Goal: Find specific page/section: Find specific page/section

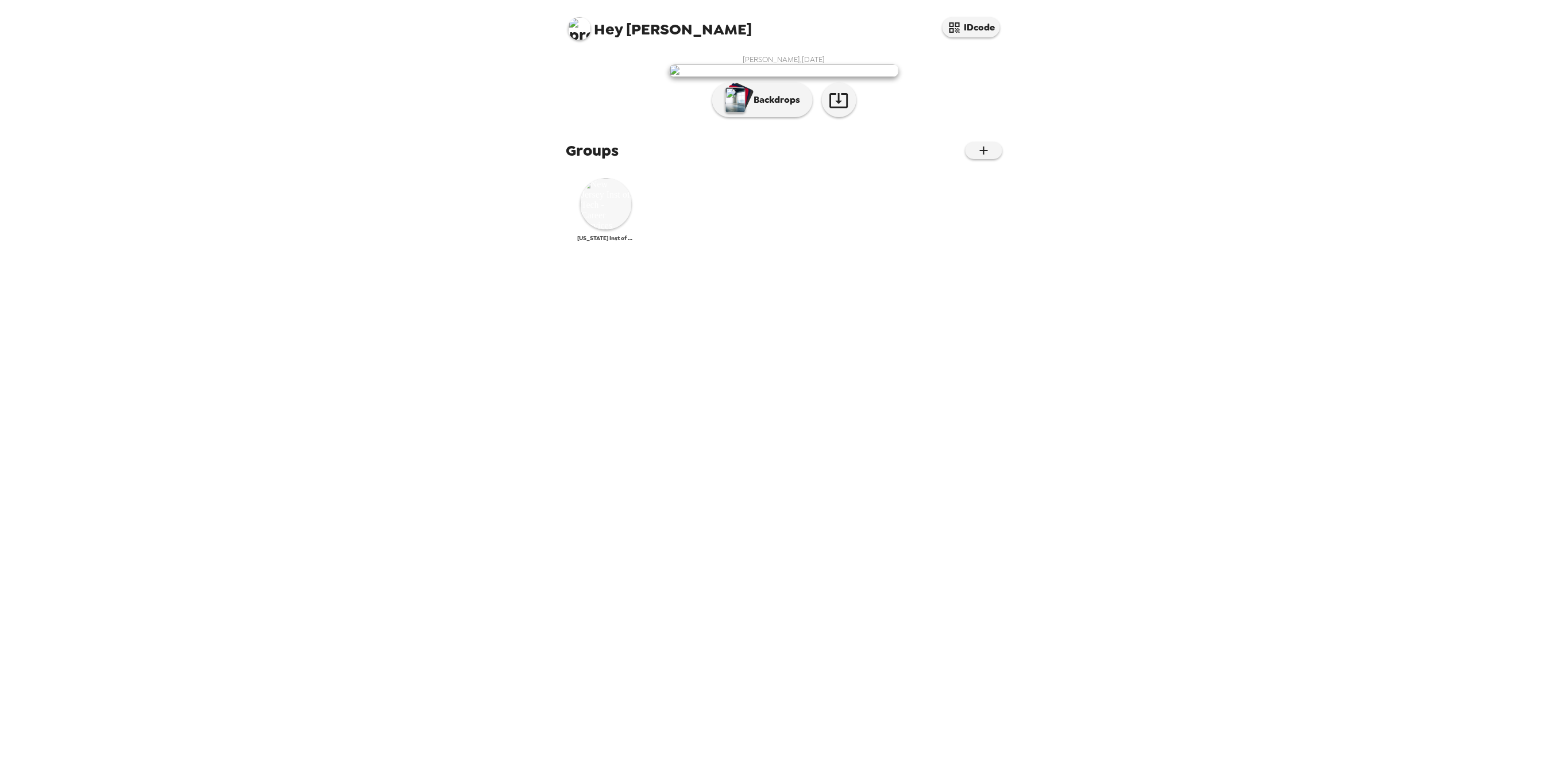
click at [595, 230] on img at bounding box center [605, 204] width 52 height 52
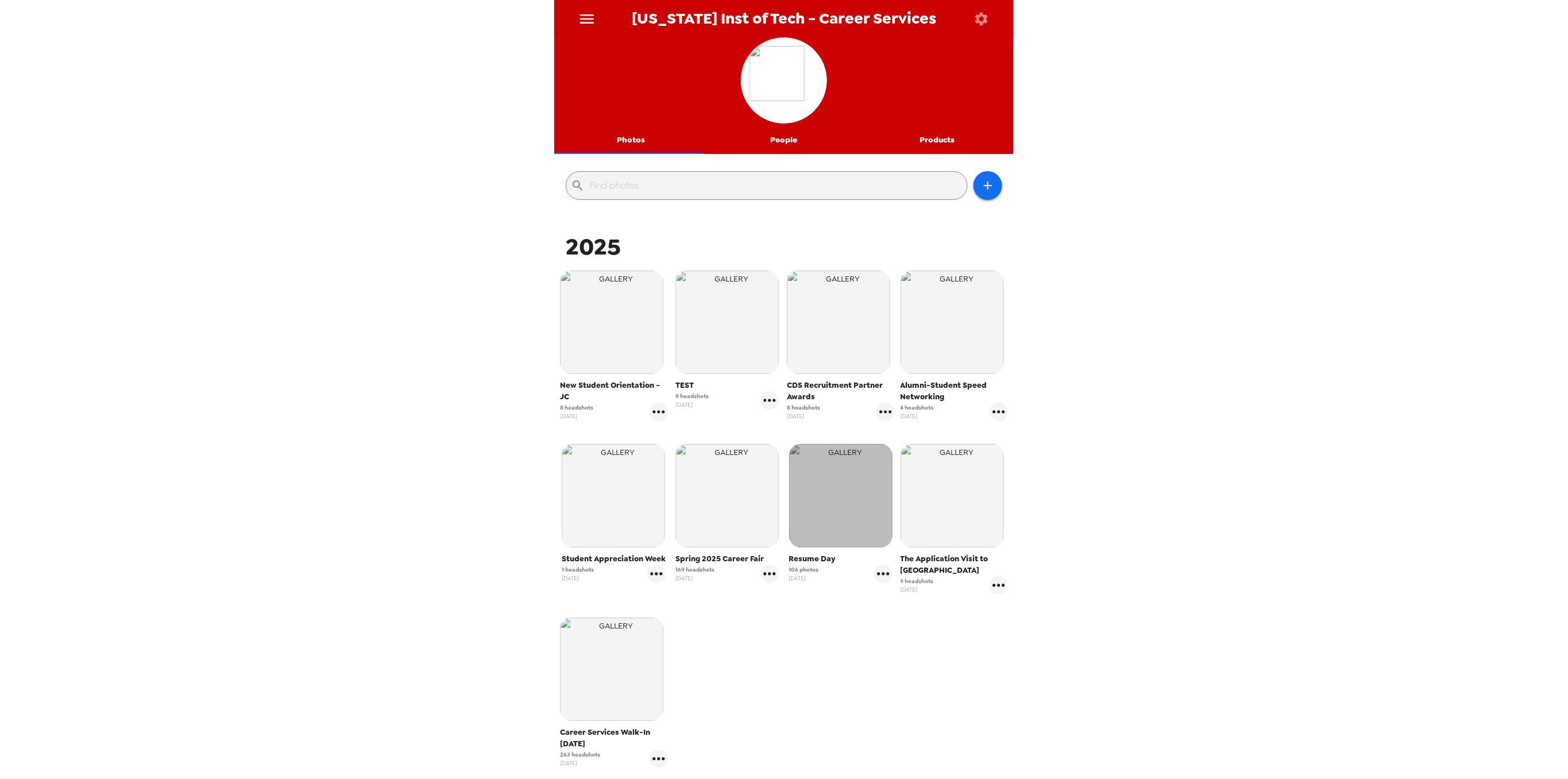
click at [858, 482] on img "button" at bounding box center [841, 496] width 103 height 103
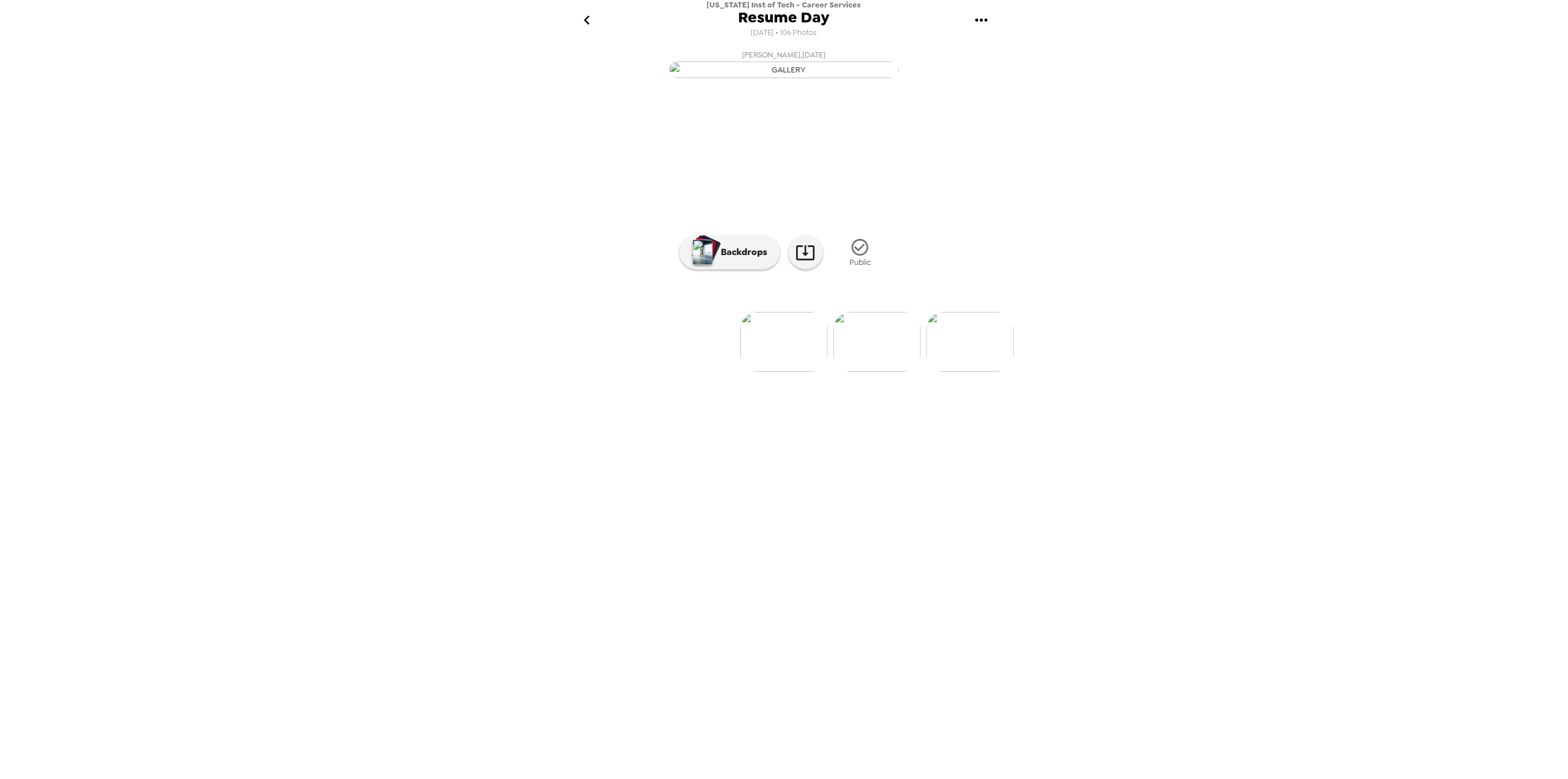
click at [969, 372] on img at bounding box center [969, 341] width 87 height 59
click at [854, 372] on img at bounding box center [848, 341] width 87 height 59
click at [887, 372] on img at bounding box center [877, 341] width 87 height 59
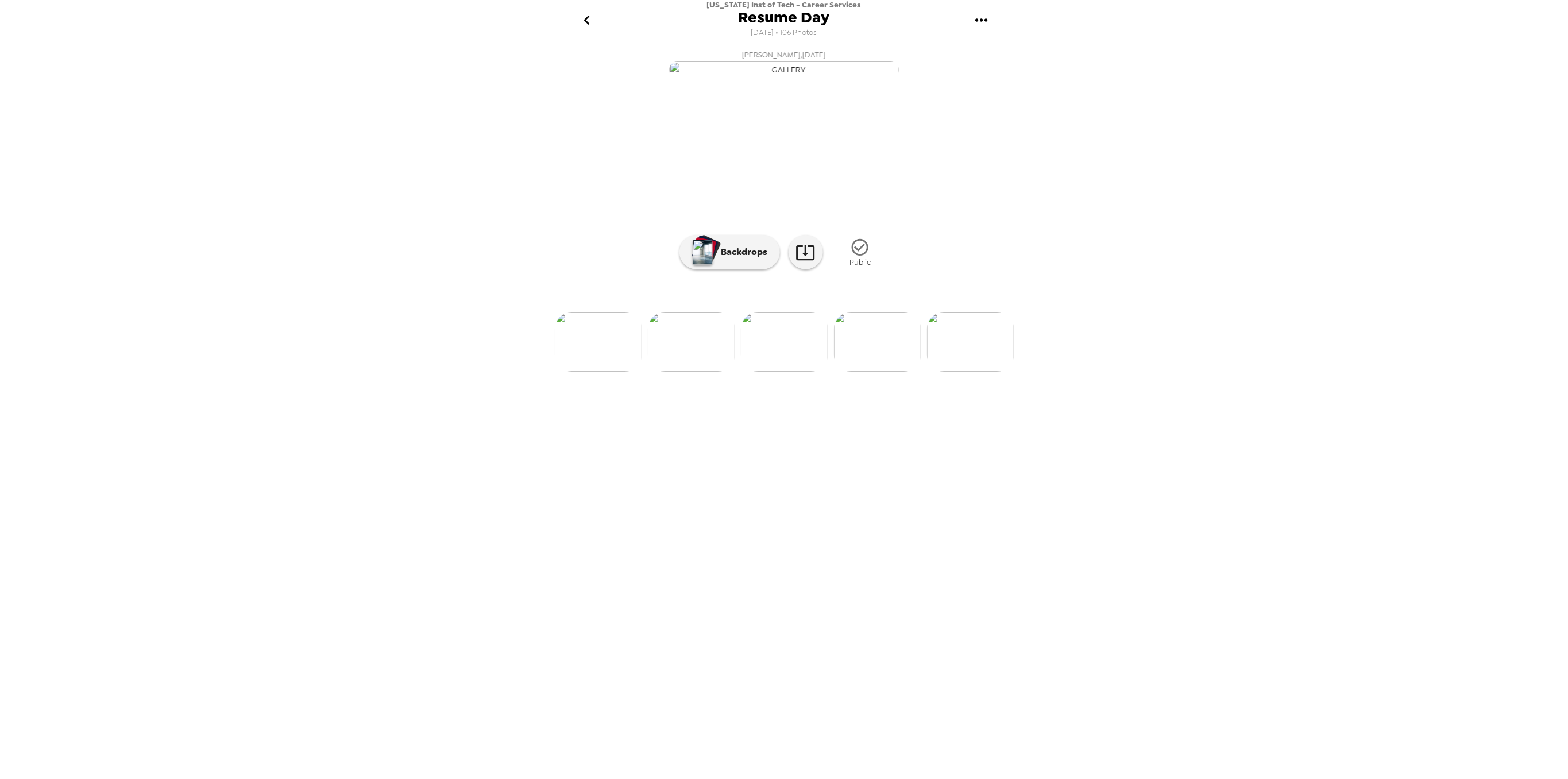
click at [878, 372] on img at bounding box center [877, 341] width 87 height 59
click at [907, 372] on img at bounding box center [918, 341] width 87 height 59
click at [875, 372] on img at bounding box center [882, 341] width 87 height 59
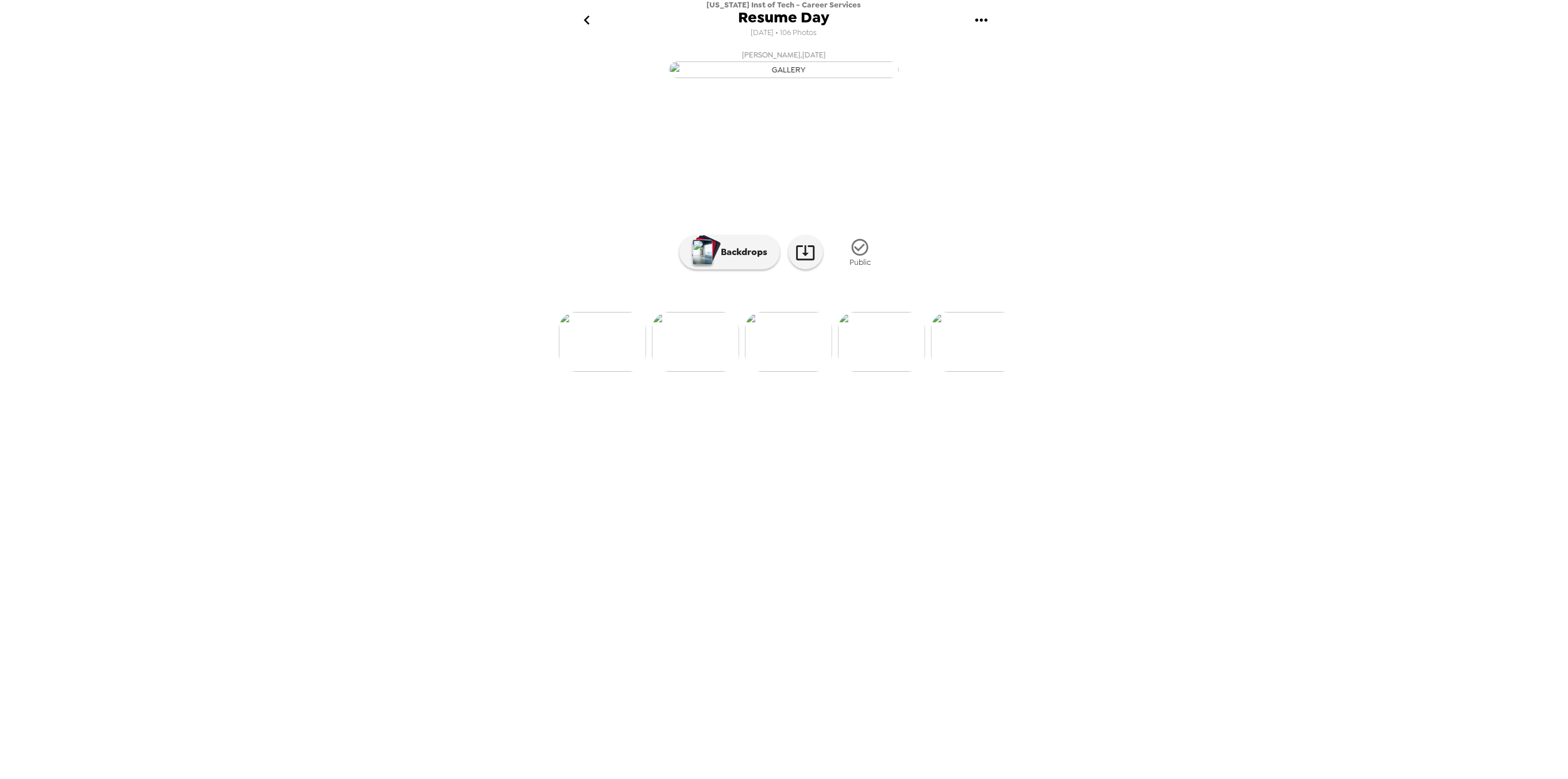
click at [961, 372] on img at bounding box center [974, 341] width 87 height 59
click at [969, 372] on img at bounding box center [974, 341] width 87 height 59
click at [858, 372] on img at bounding box center [855, 341] width 87 height 59
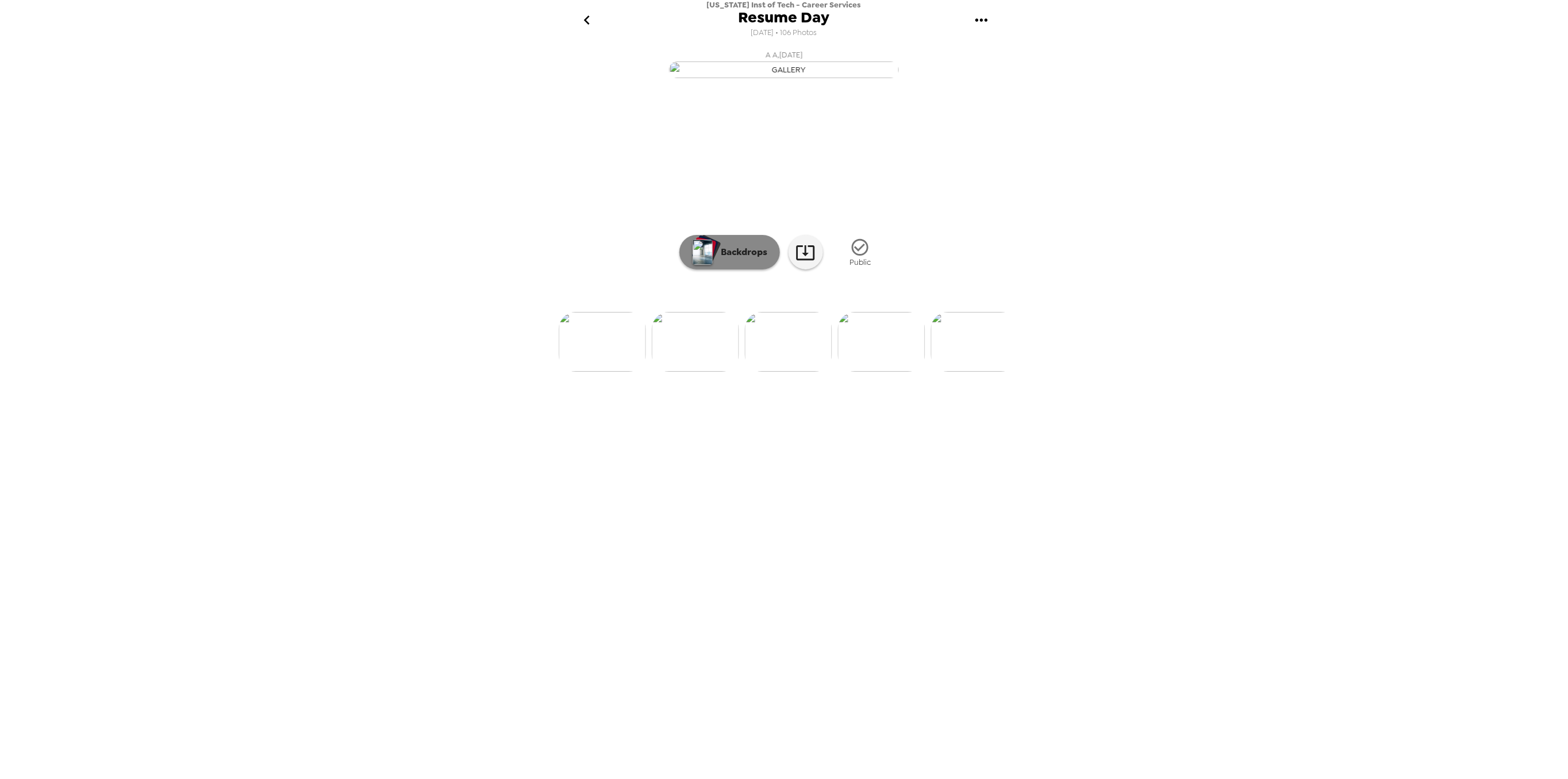
click at [747, 259] on p "Backdrops" at bounding box center [742, 252] width 52 height 14
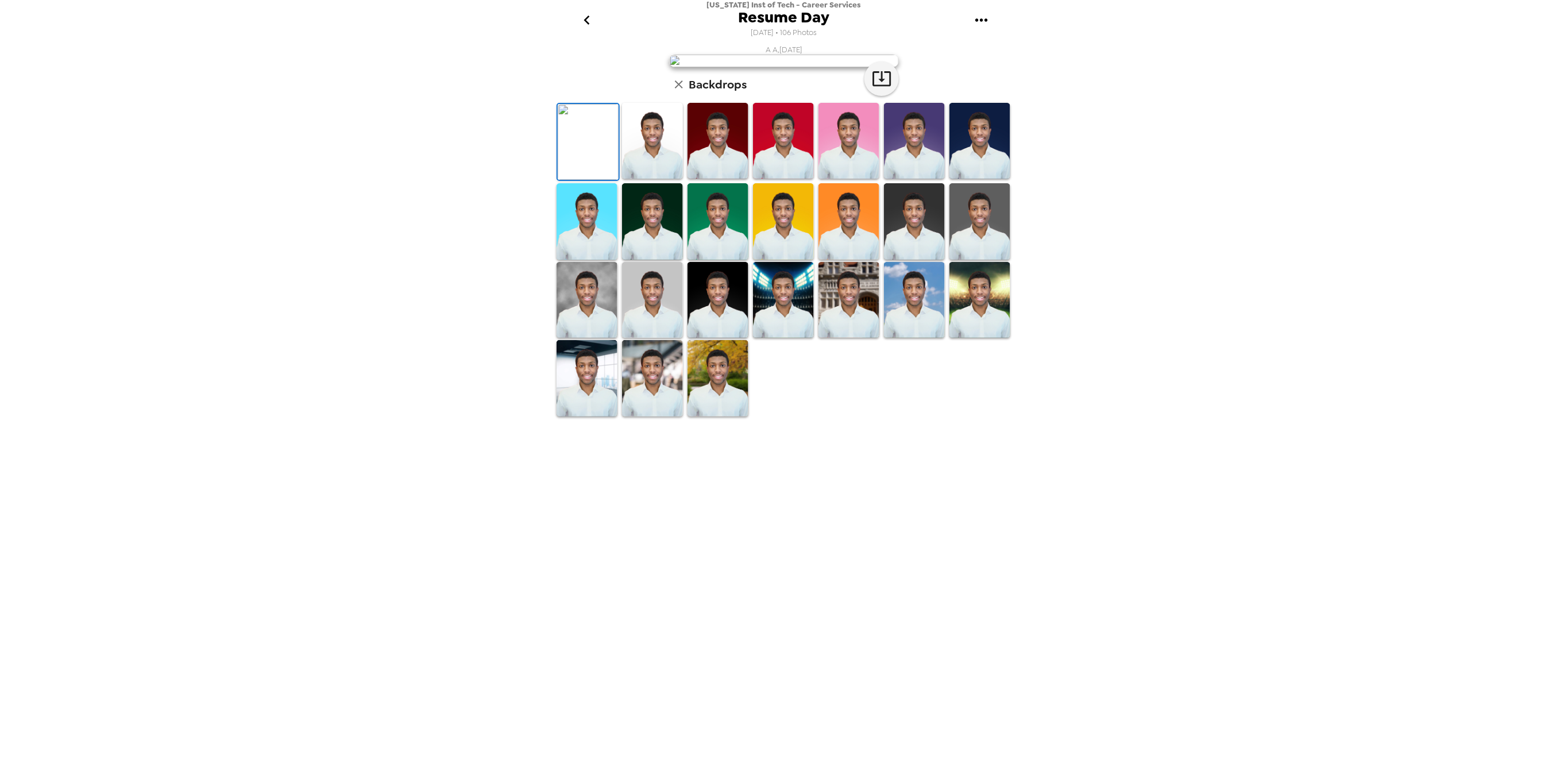
click at [865, 260] on img at bounding box center [848, 221] width 61 height 76
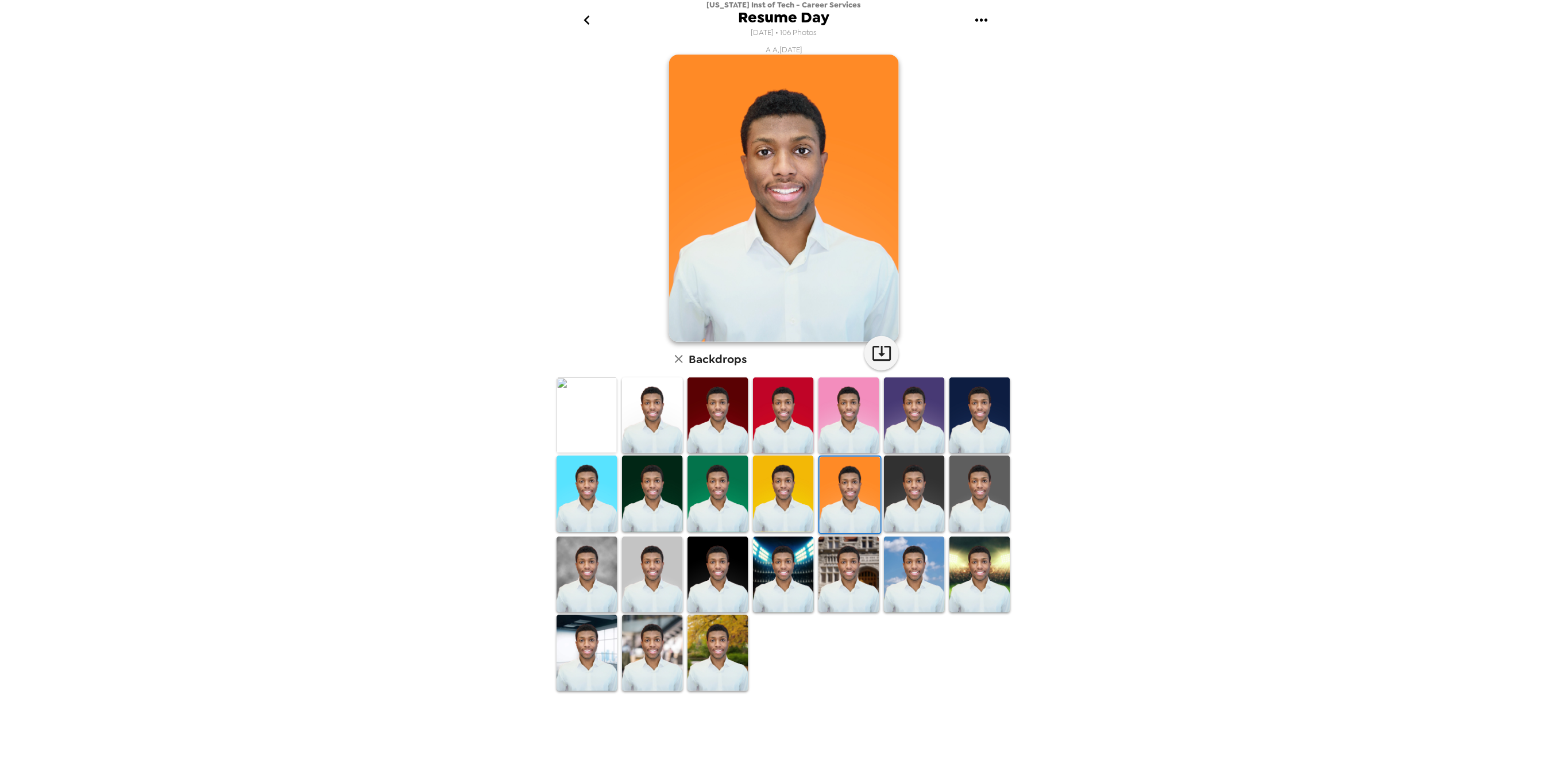
click at [596, 571] on img at bounding box center [587, 575] width 61 height 76
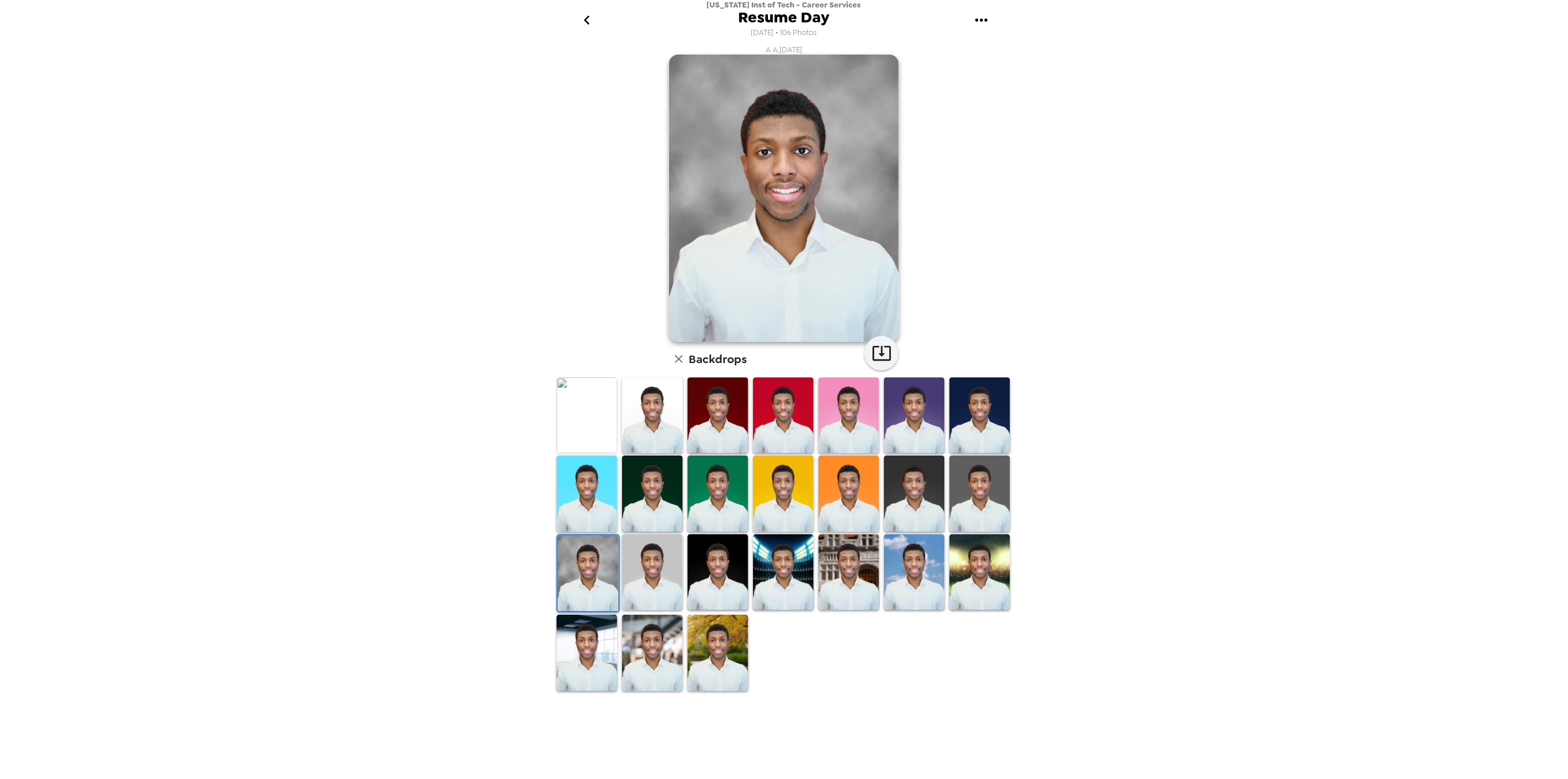
click at [640, 571] on img at bounding box center [652, 572] width 61 height 76
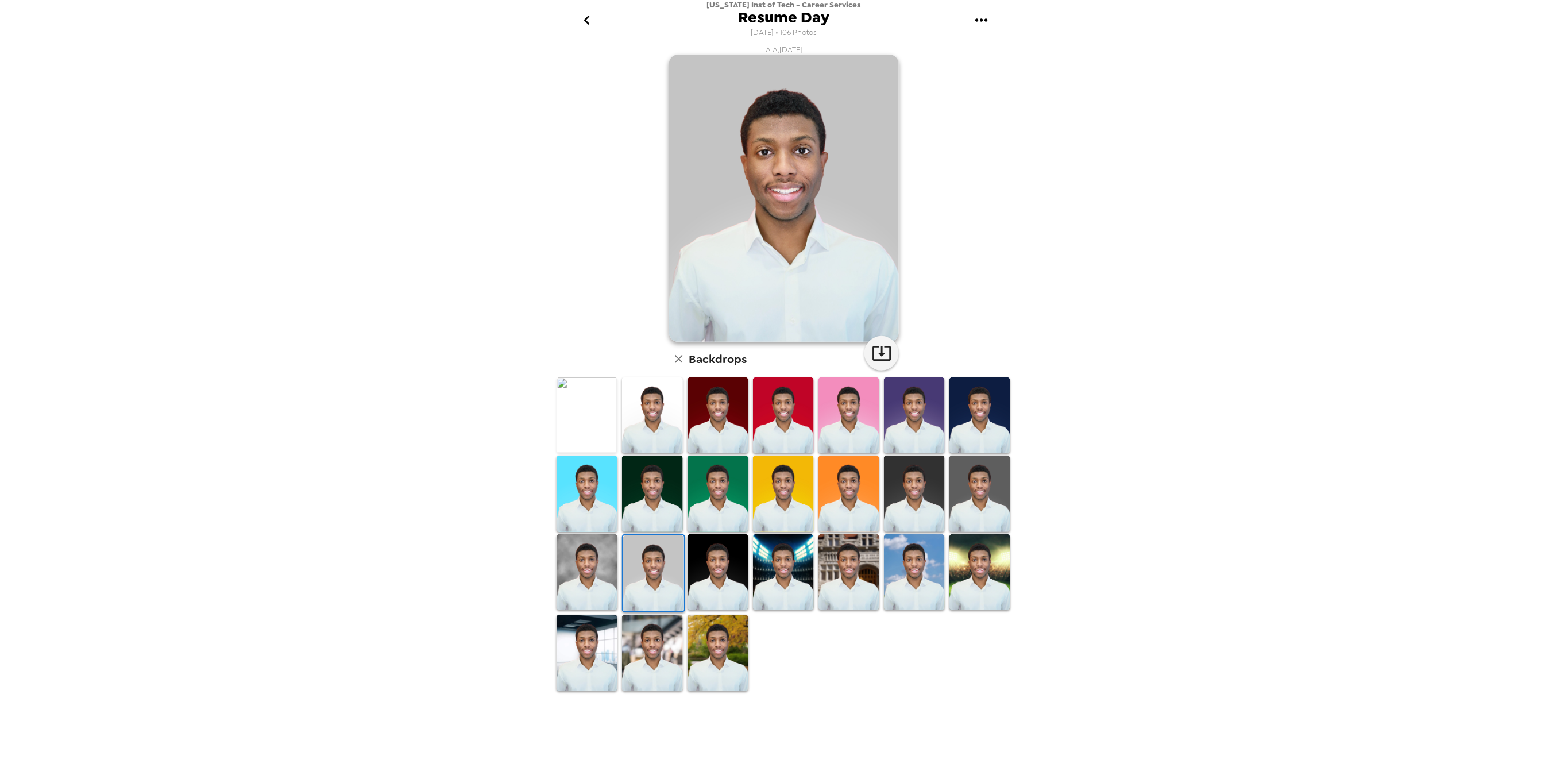
click at [722, 568] on img at bounding box center [718, 572] width 61 height 76
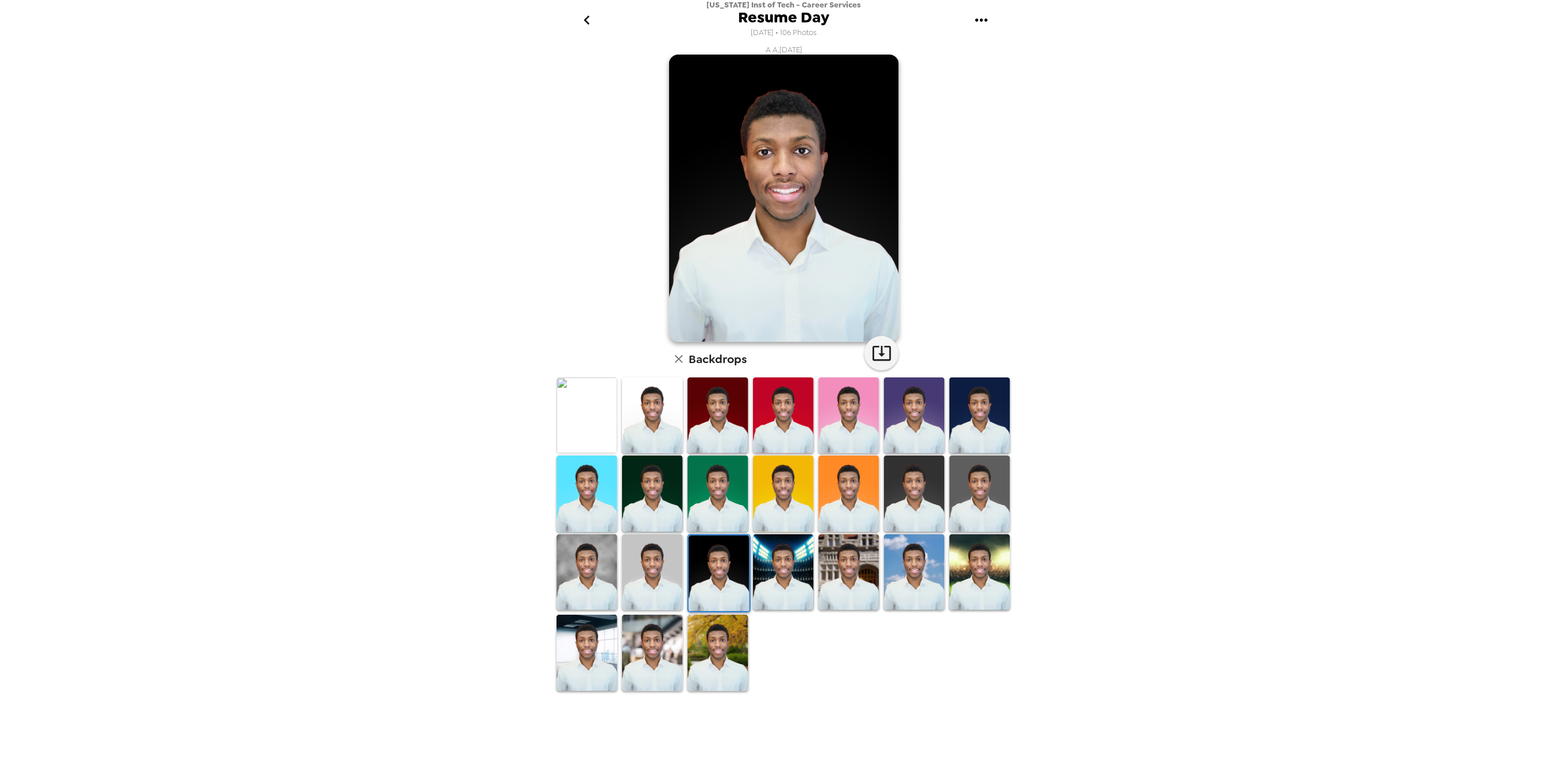
click at [602, 482] on img at bounding box center [587, 494] width 61 height 76
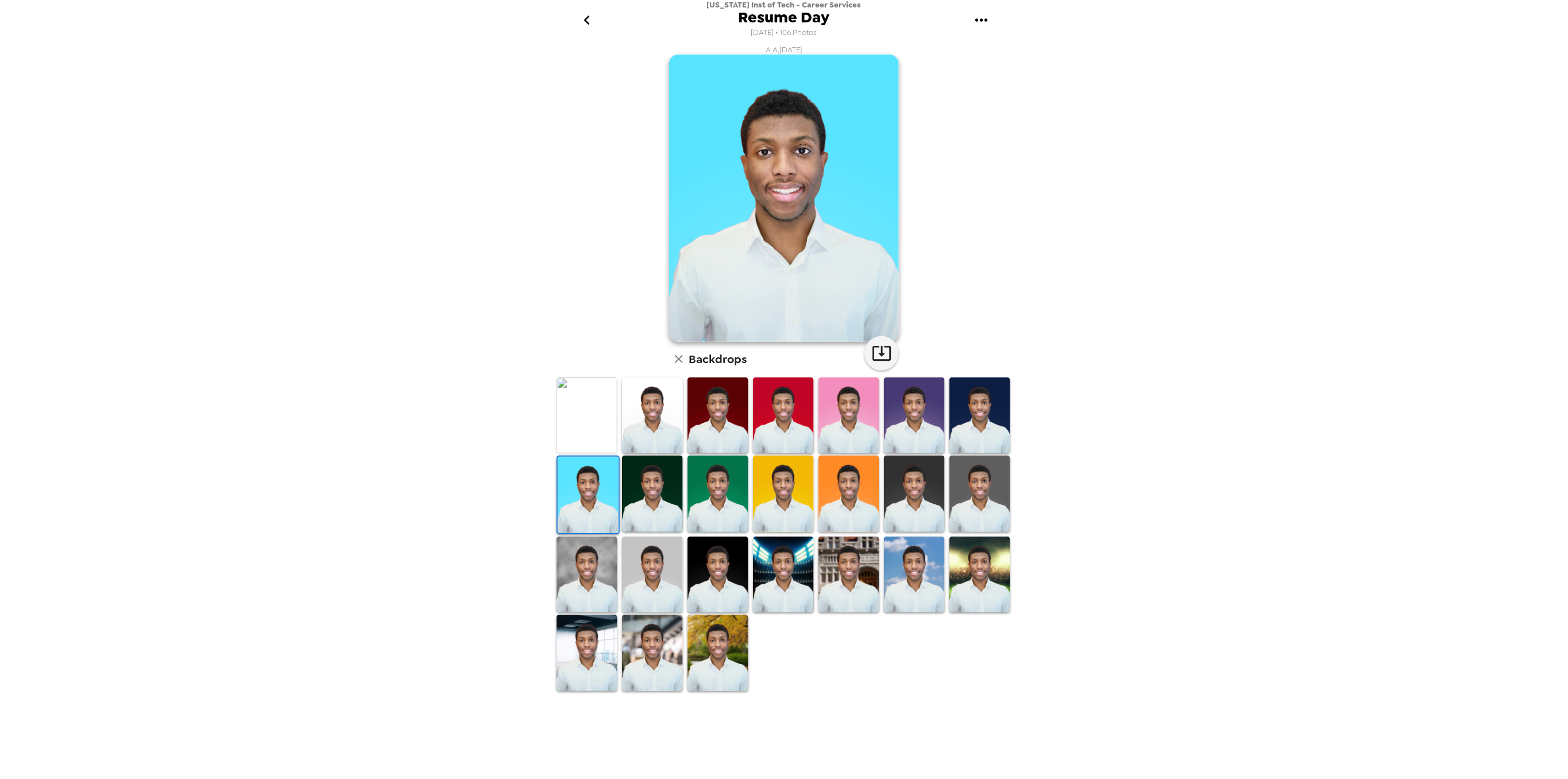
click at [595, 406] on img at bounding box center [587, 415] width 61 height 76
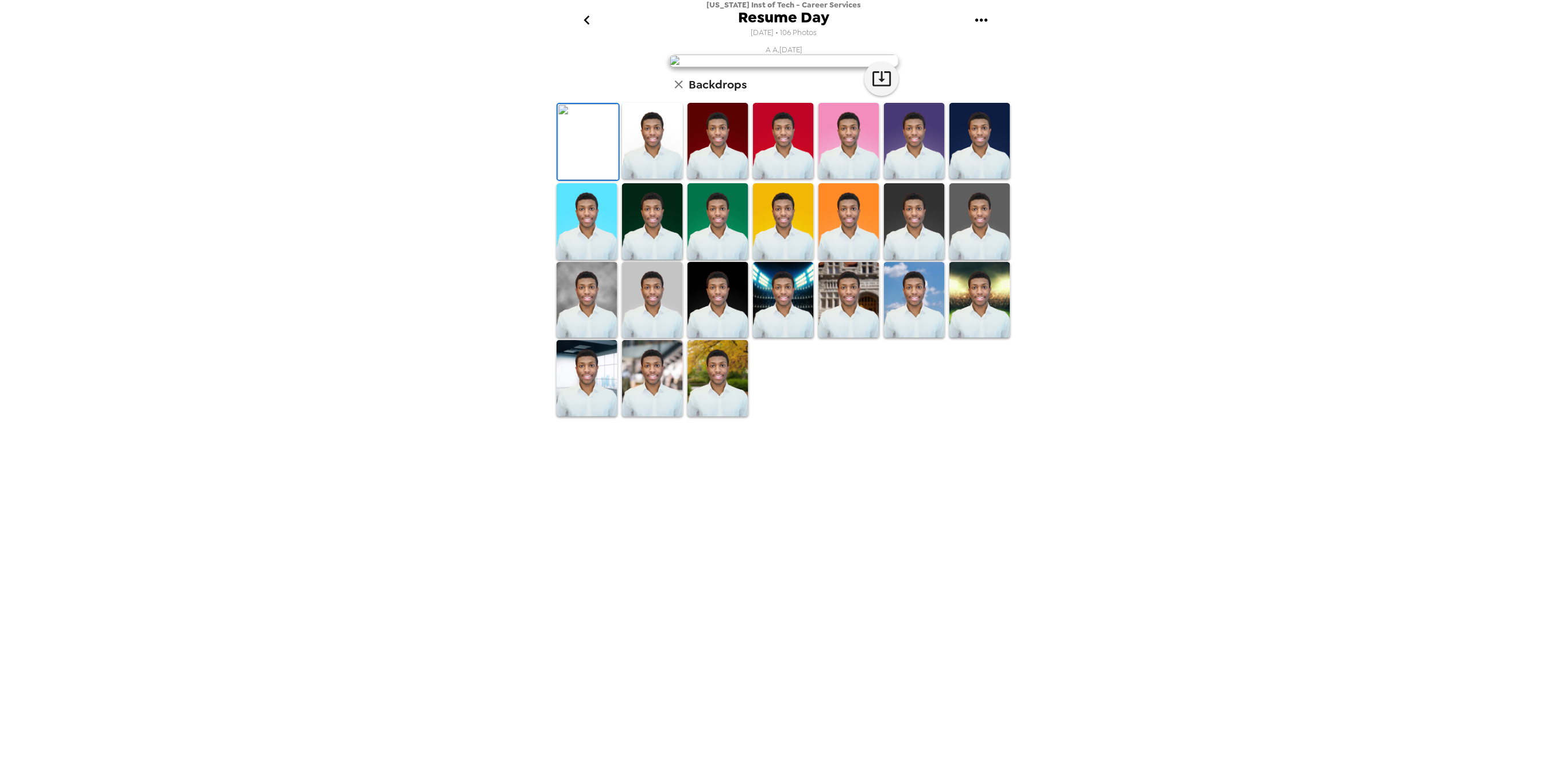
click at [676, 179] on img at bounding box center [652, 140] width 61 height 76
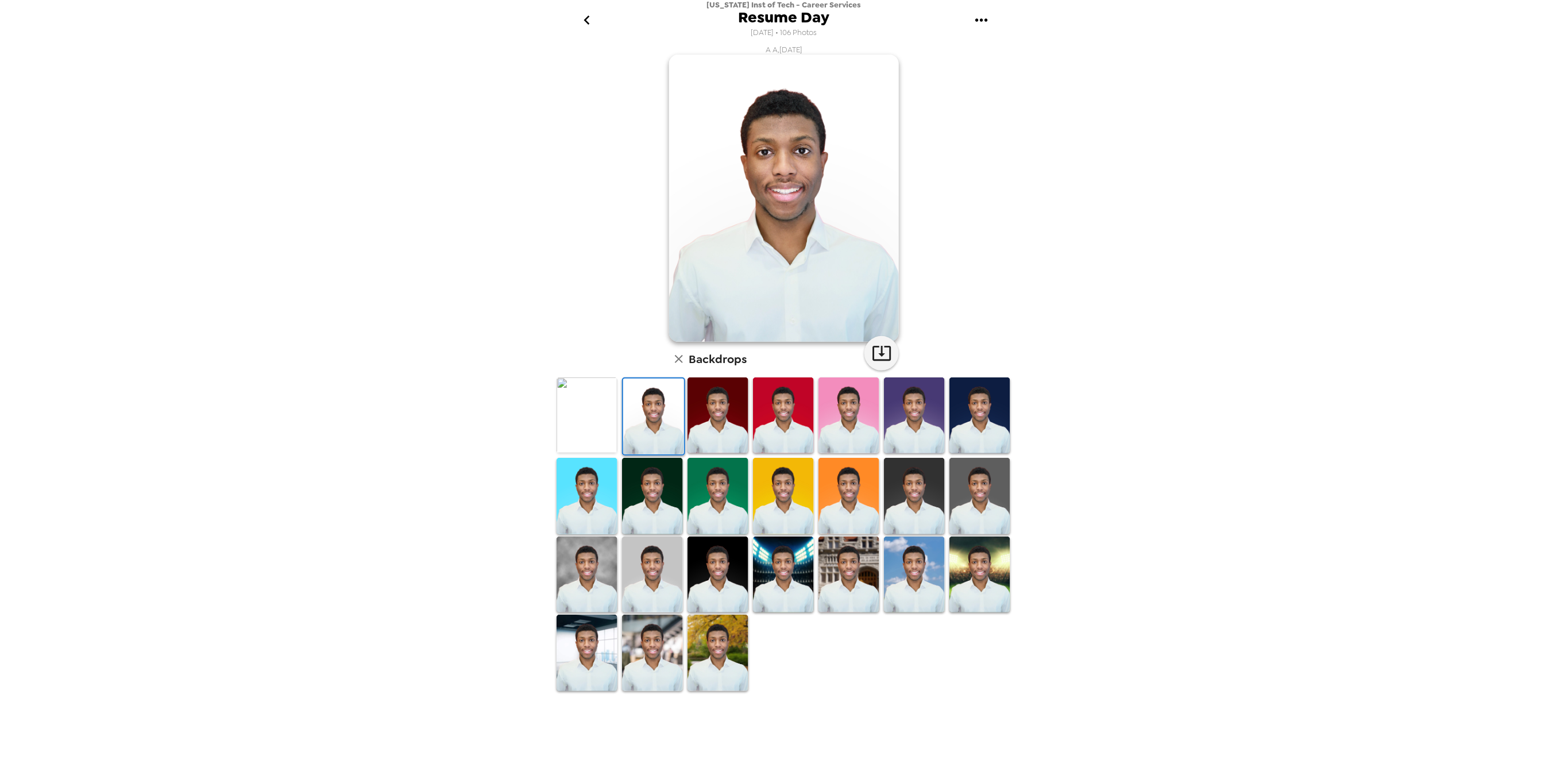
click at [716, 404] on img at bounding box center [718, 415] width 61 height 76
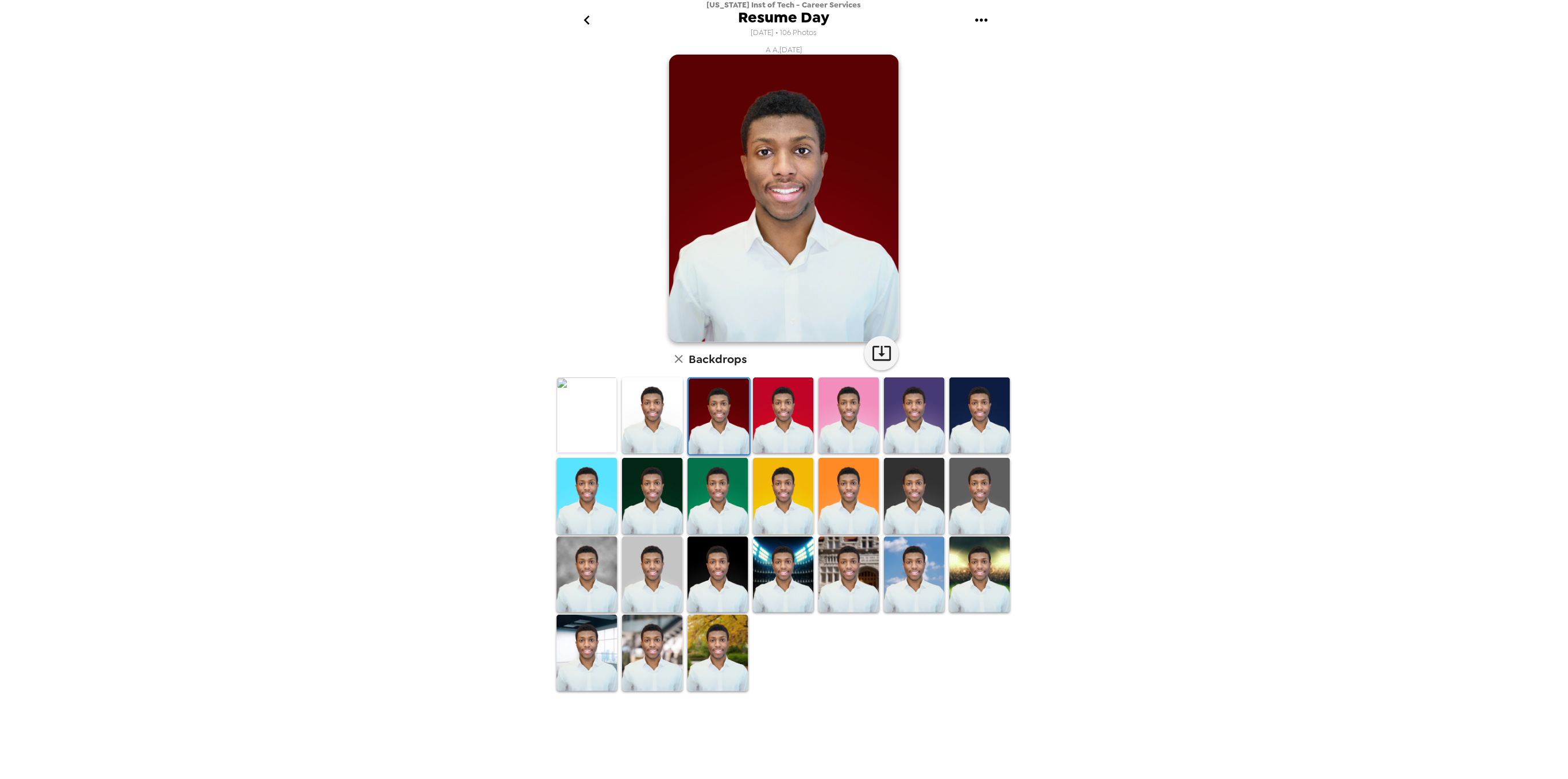
click at [780, 402] on img at bounding box center [783, 415] width 61 height 76
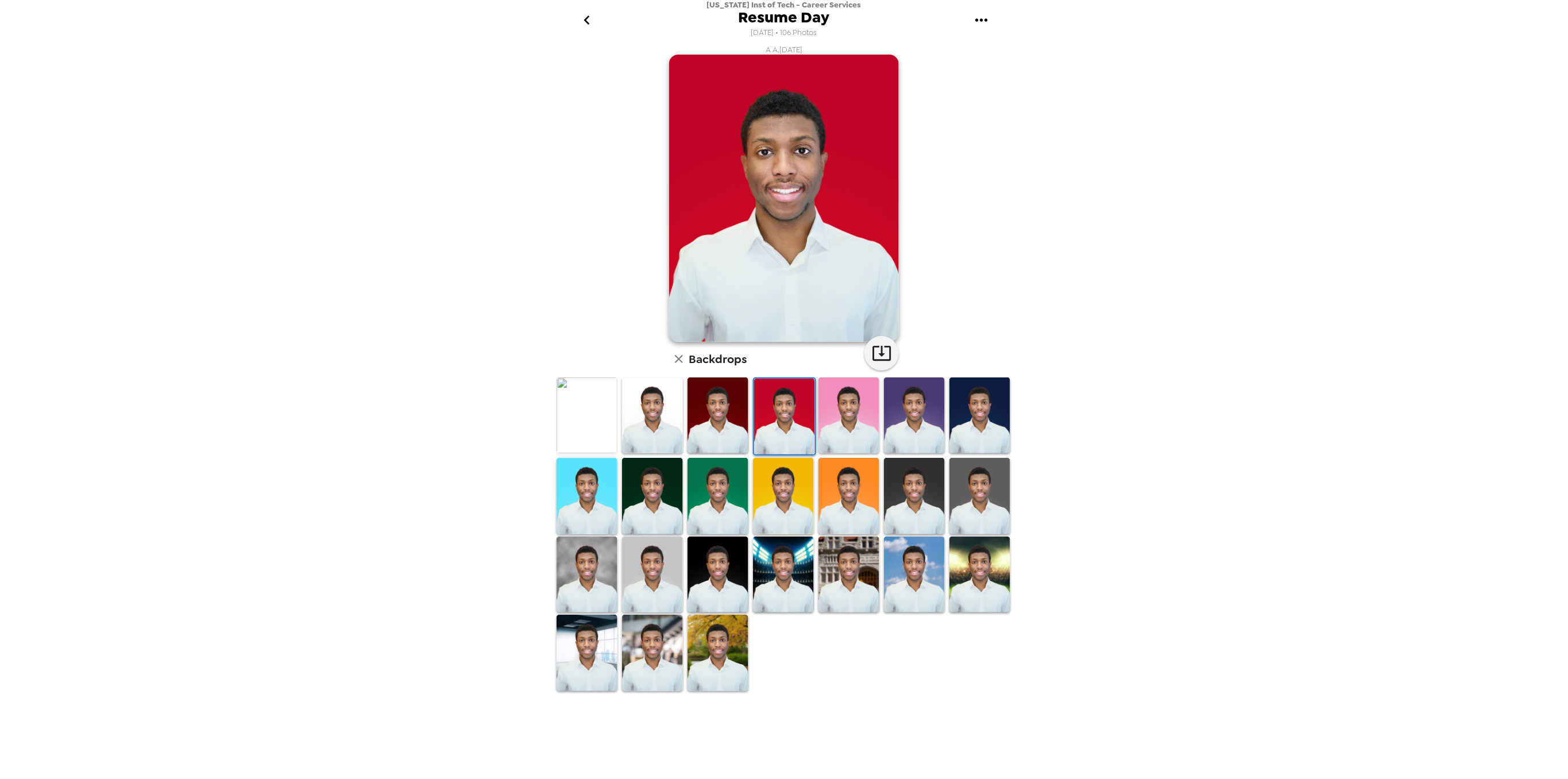
click at [833, 404] on img at bounding box center [848, 415] width 61 height 76
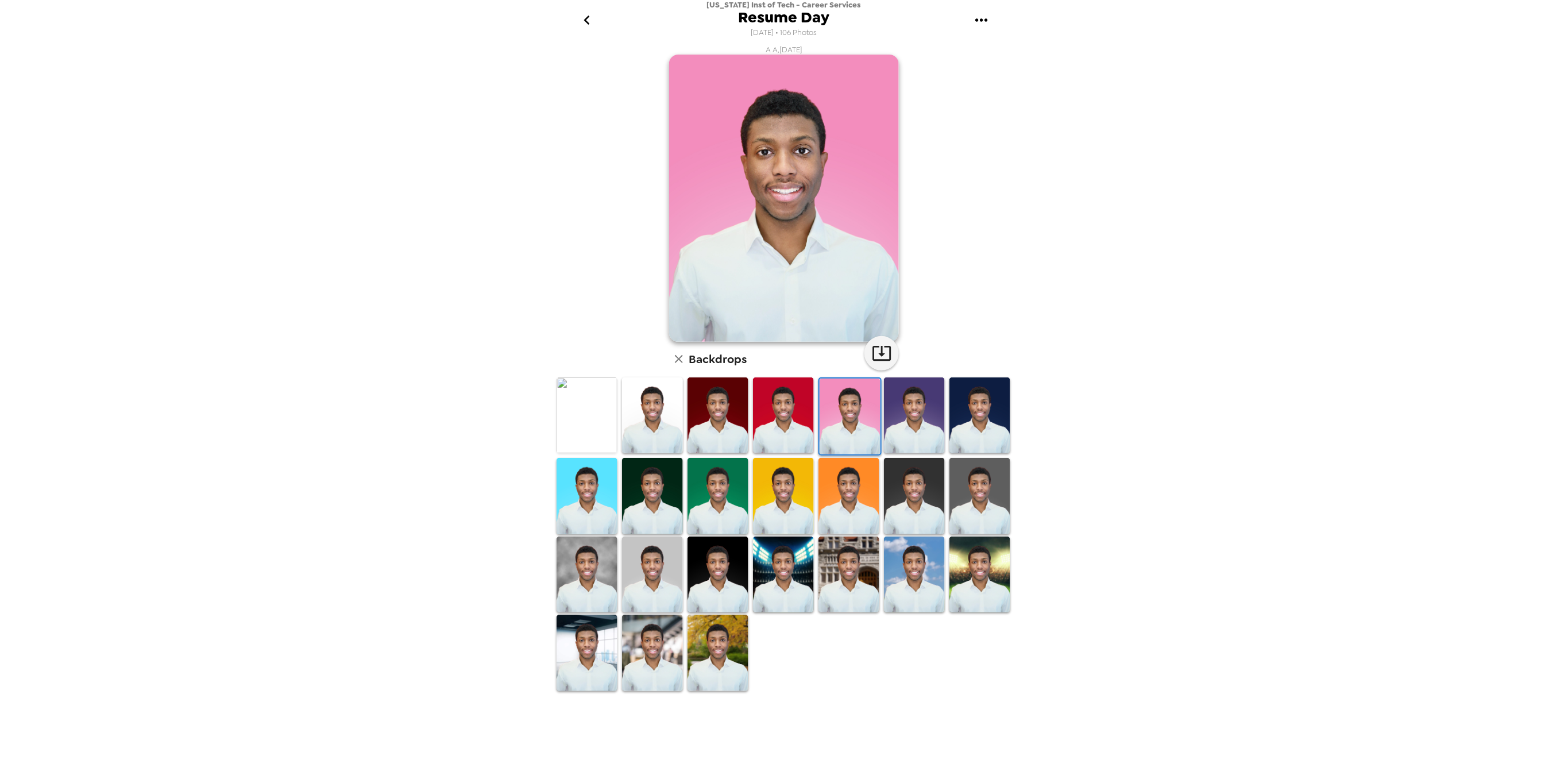
click at [592, 18] on icon "go back" at bounding box center [587, 20] width 19 height 19
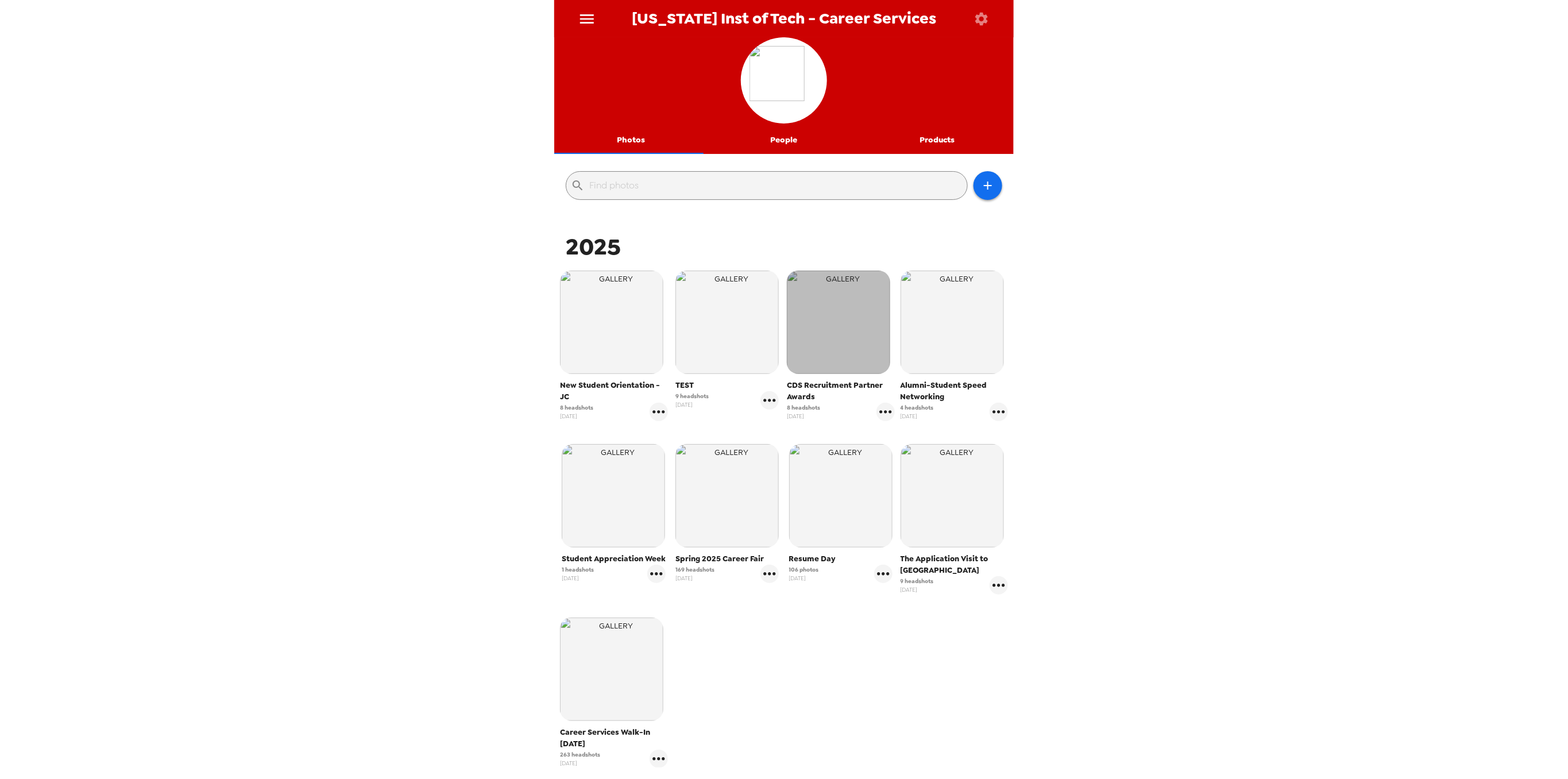
click at [834, 305] on img "button" at bounding box center [838, 322] width 103 height 103
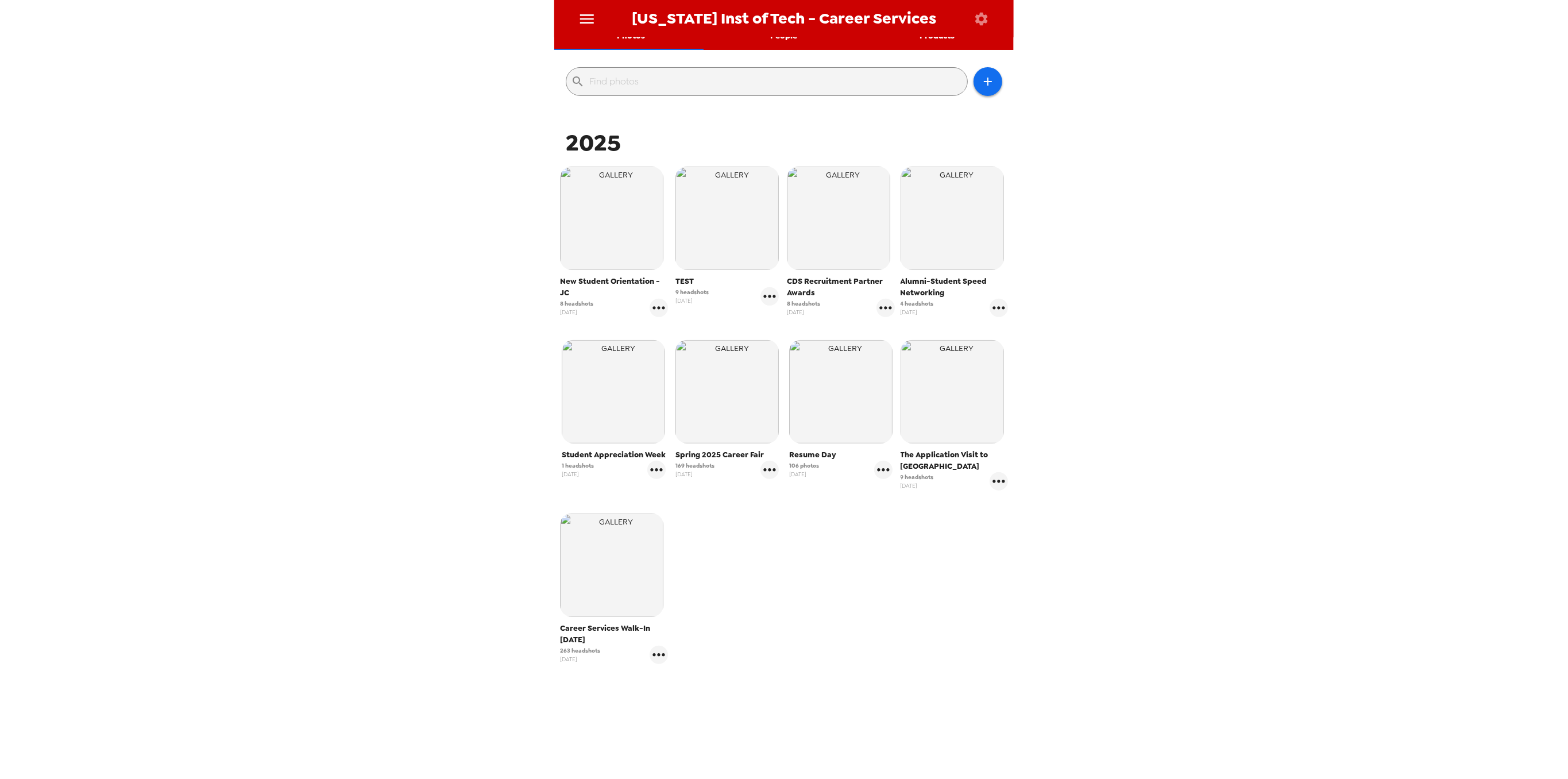
scroll to position [28, 0]
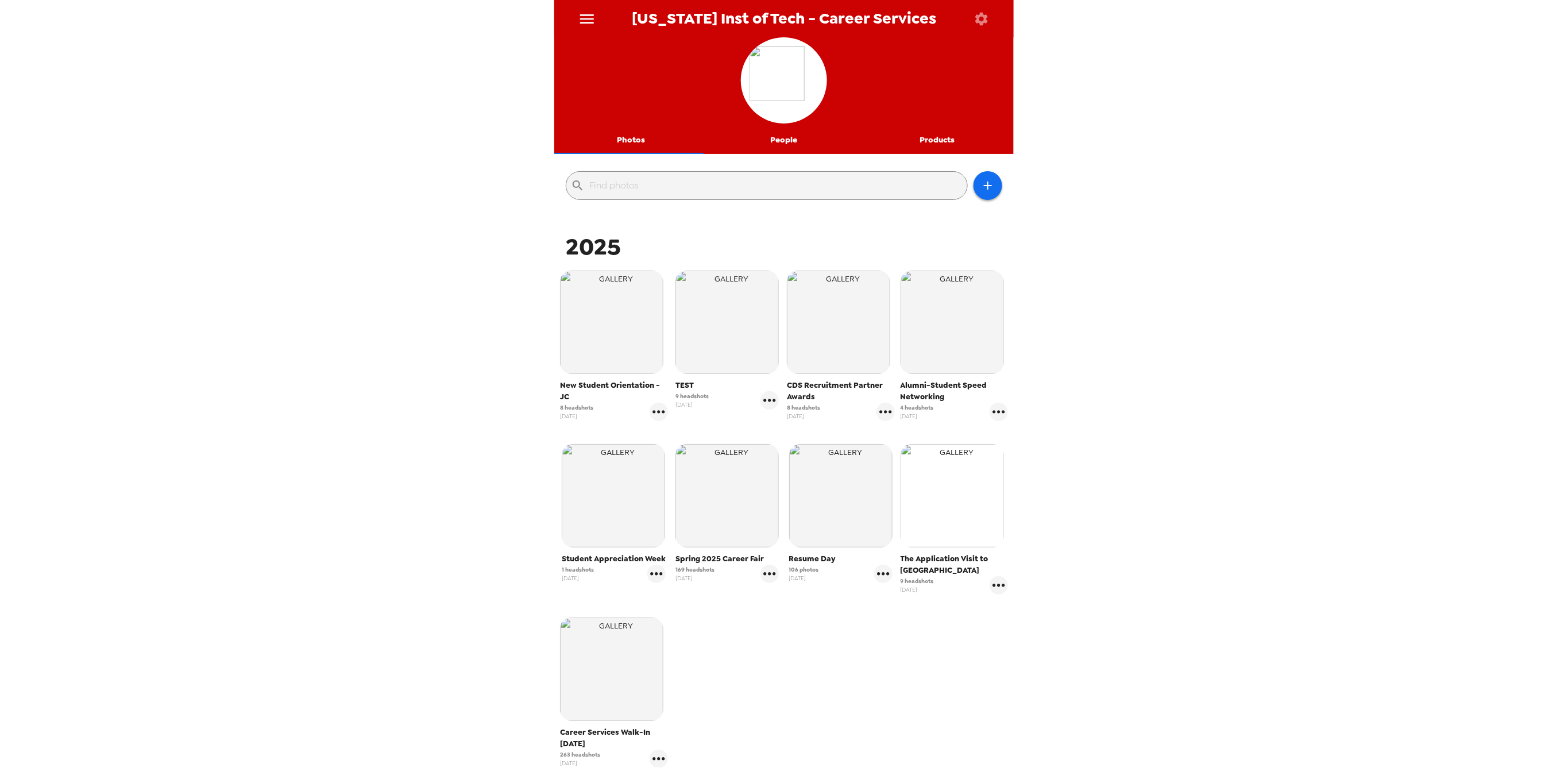
scroll to position [28, 0]
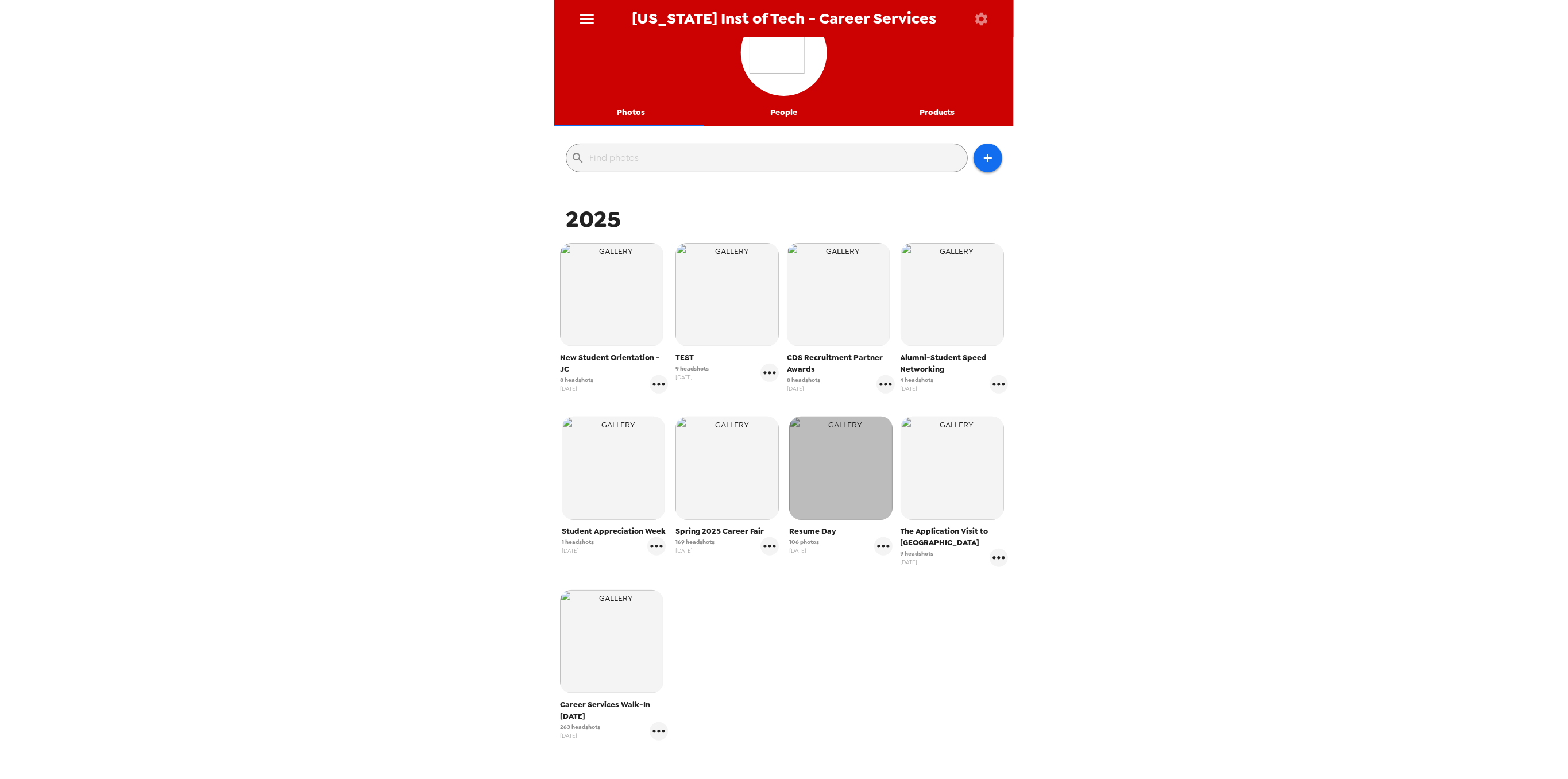
click at [824, 481] on img "button" at bounding box center [841, 468] width 103 height 103
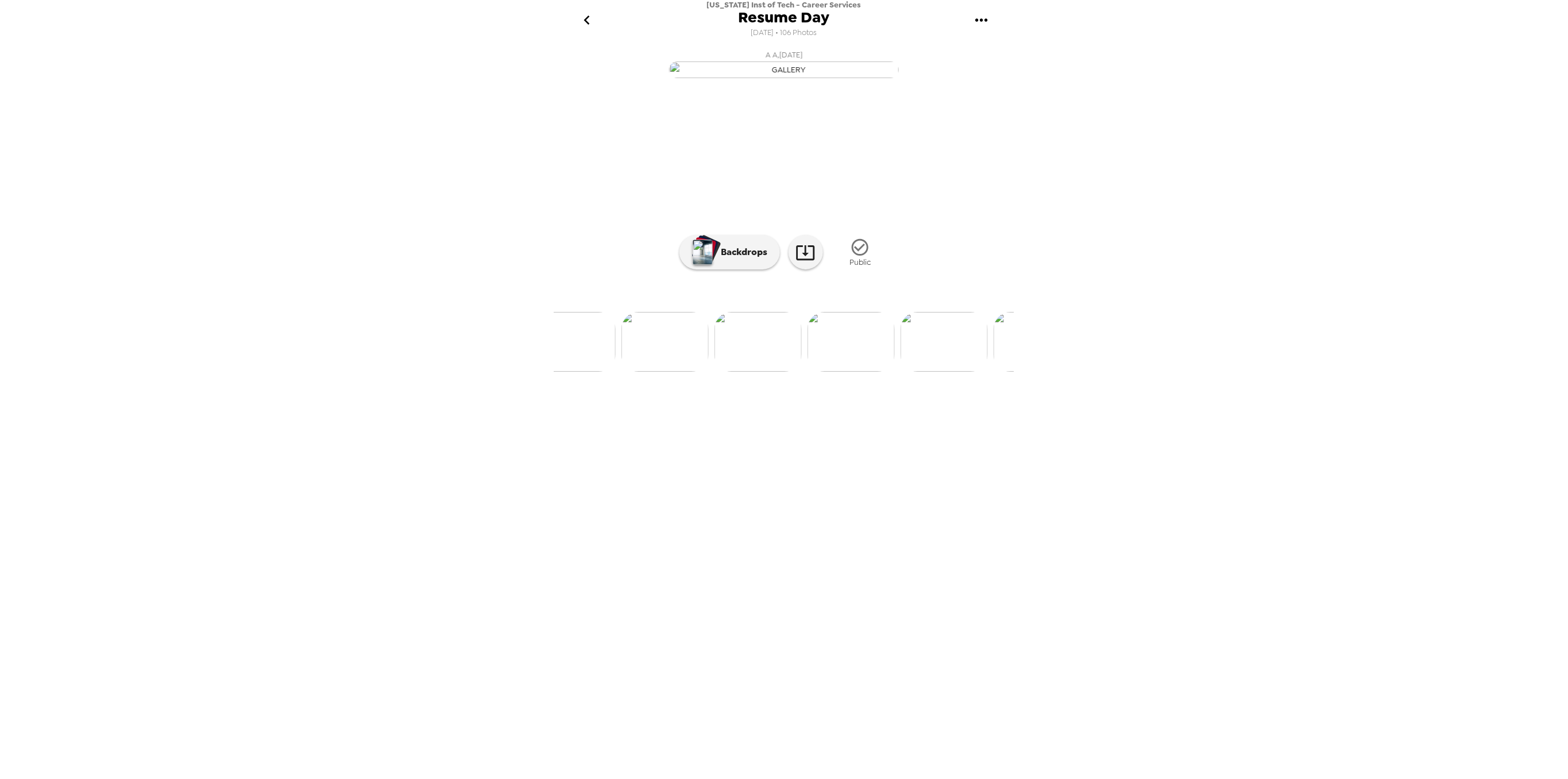
scroll to position [0, 8521]
click at [929, 372] on img at bounding box center [918, 341] width 87 height 59
click at [724, 259] on p "Backdrops" at bounding box center [742, 252] width 52 height 14
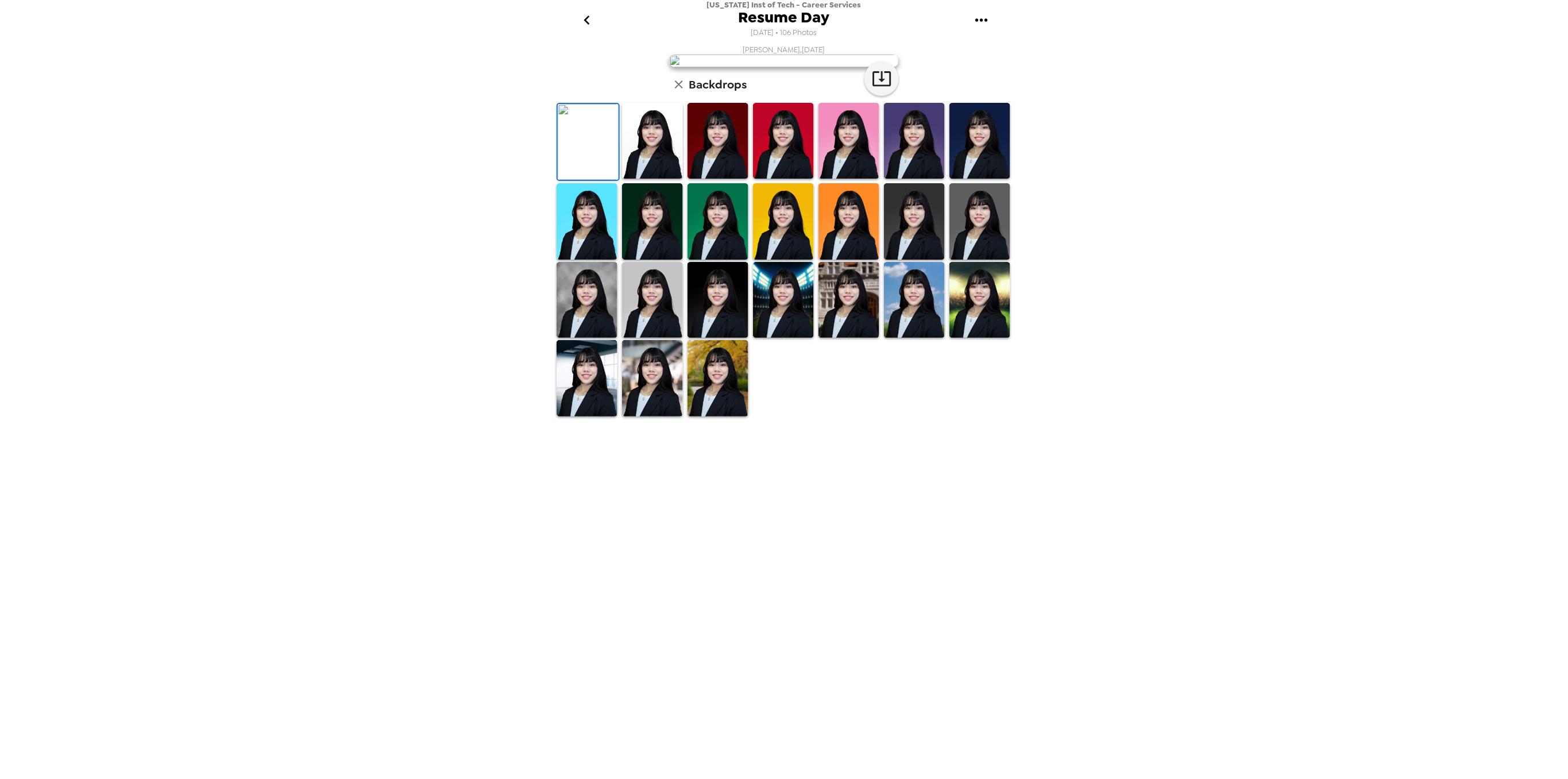
click at [665, 416] on img at bounding box center [652, 378] width 61 height 76
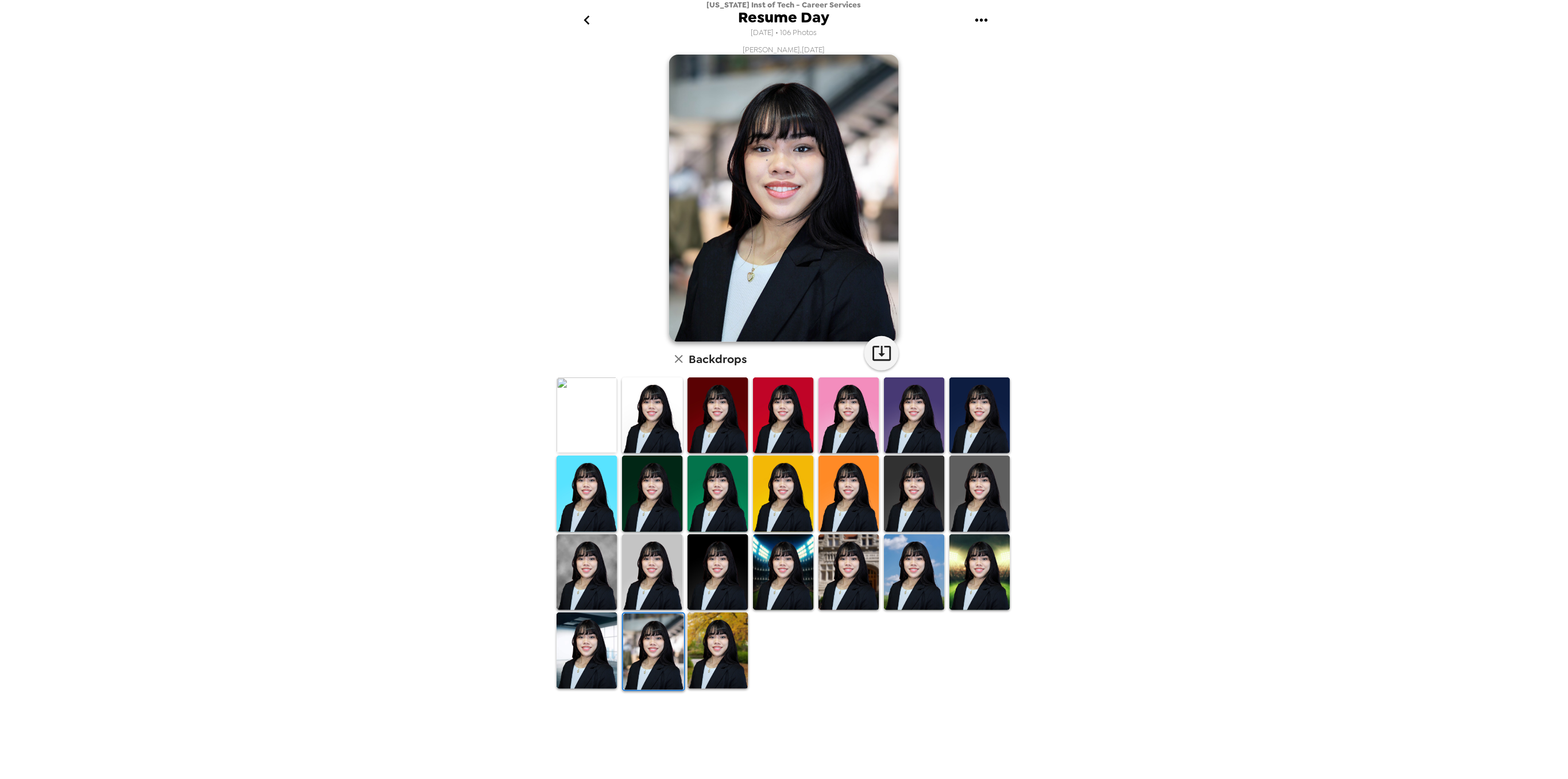
click at [595, 646] on img at bounding box center [587, 650] width 61 height 76
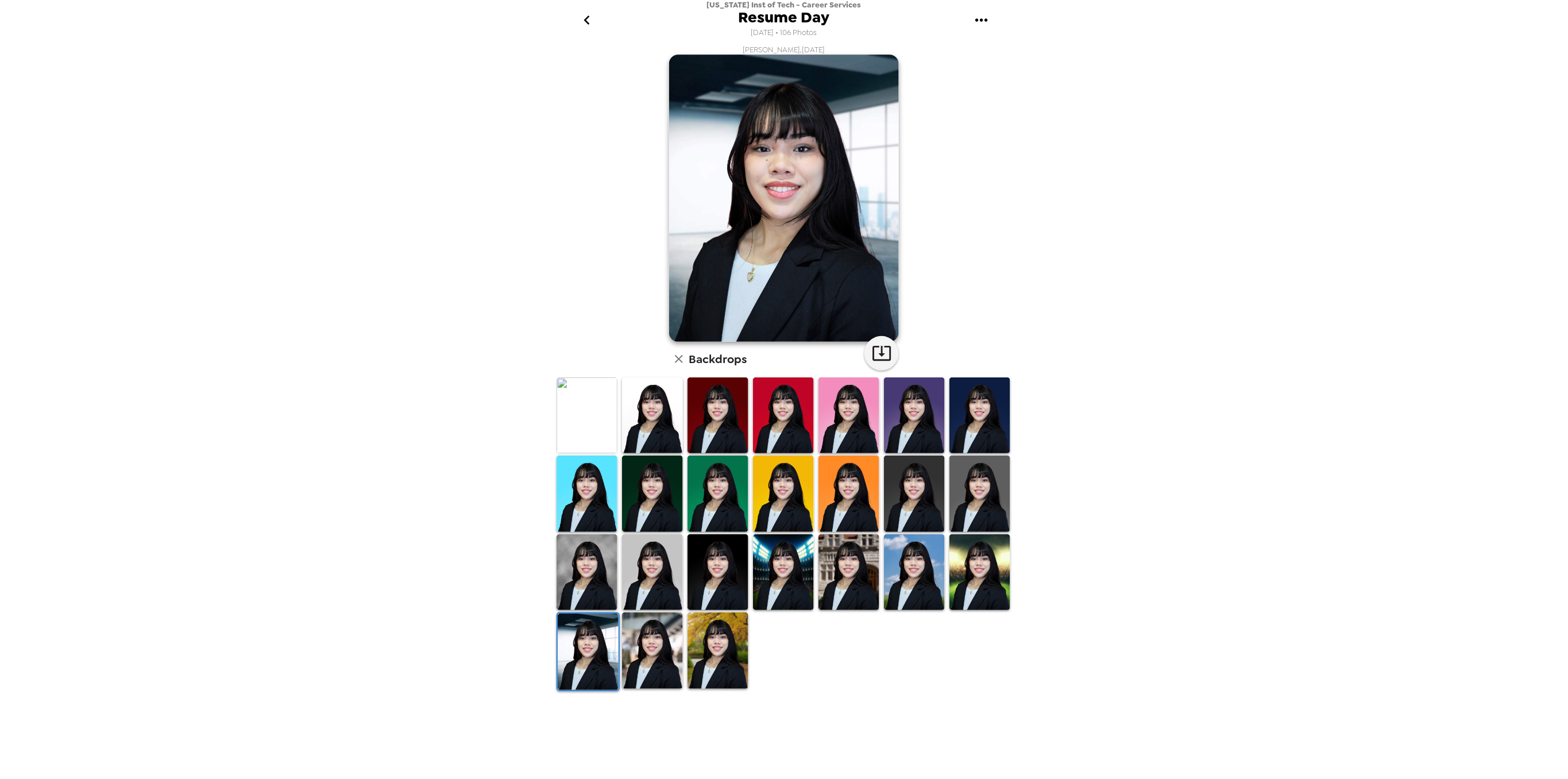
click at [993, 600] on img at bounding box center [980, 572] width 61 height 76
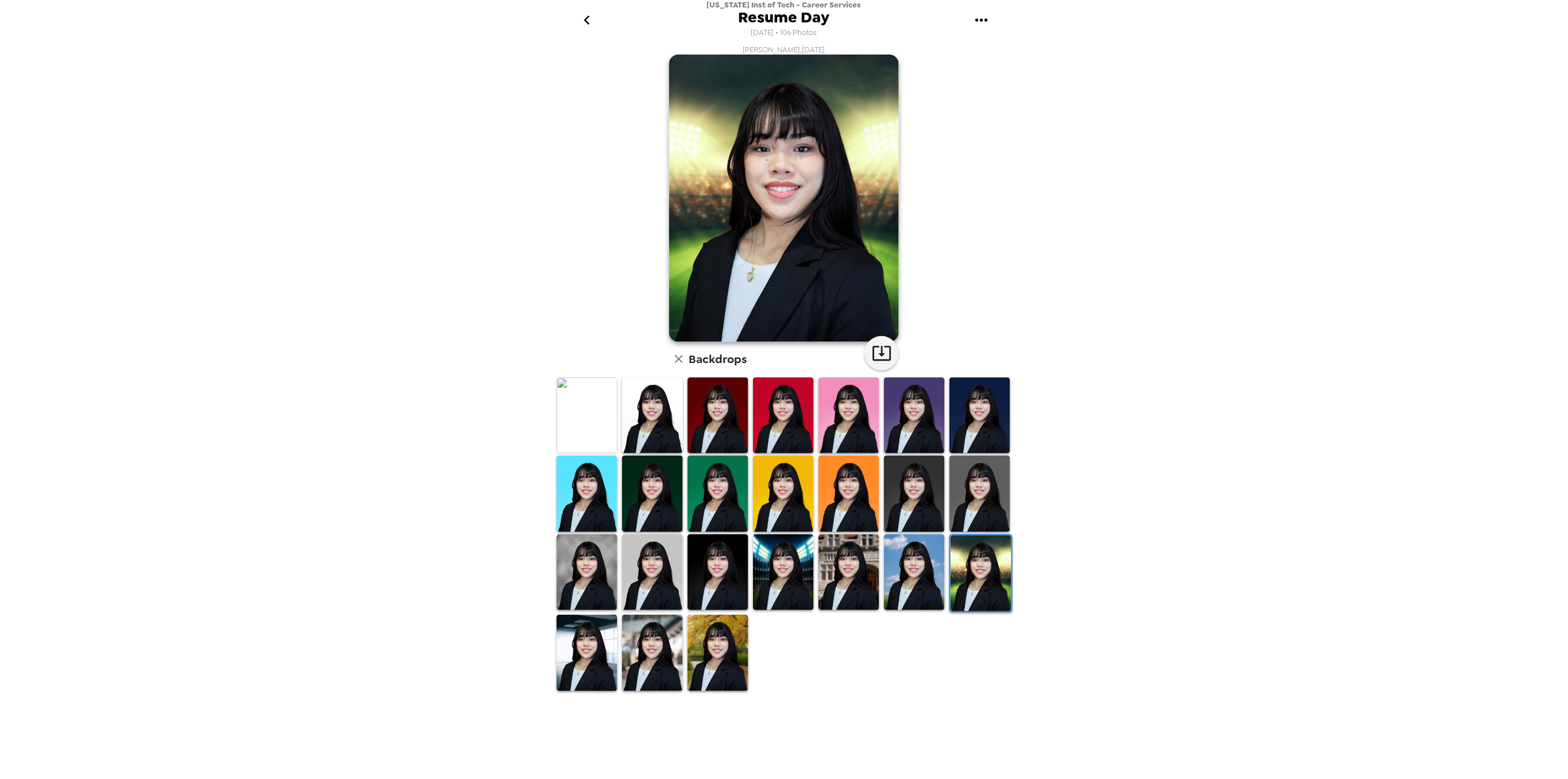
click at [906, 587] on img at bounding box center [914, 572] width 61 height 76
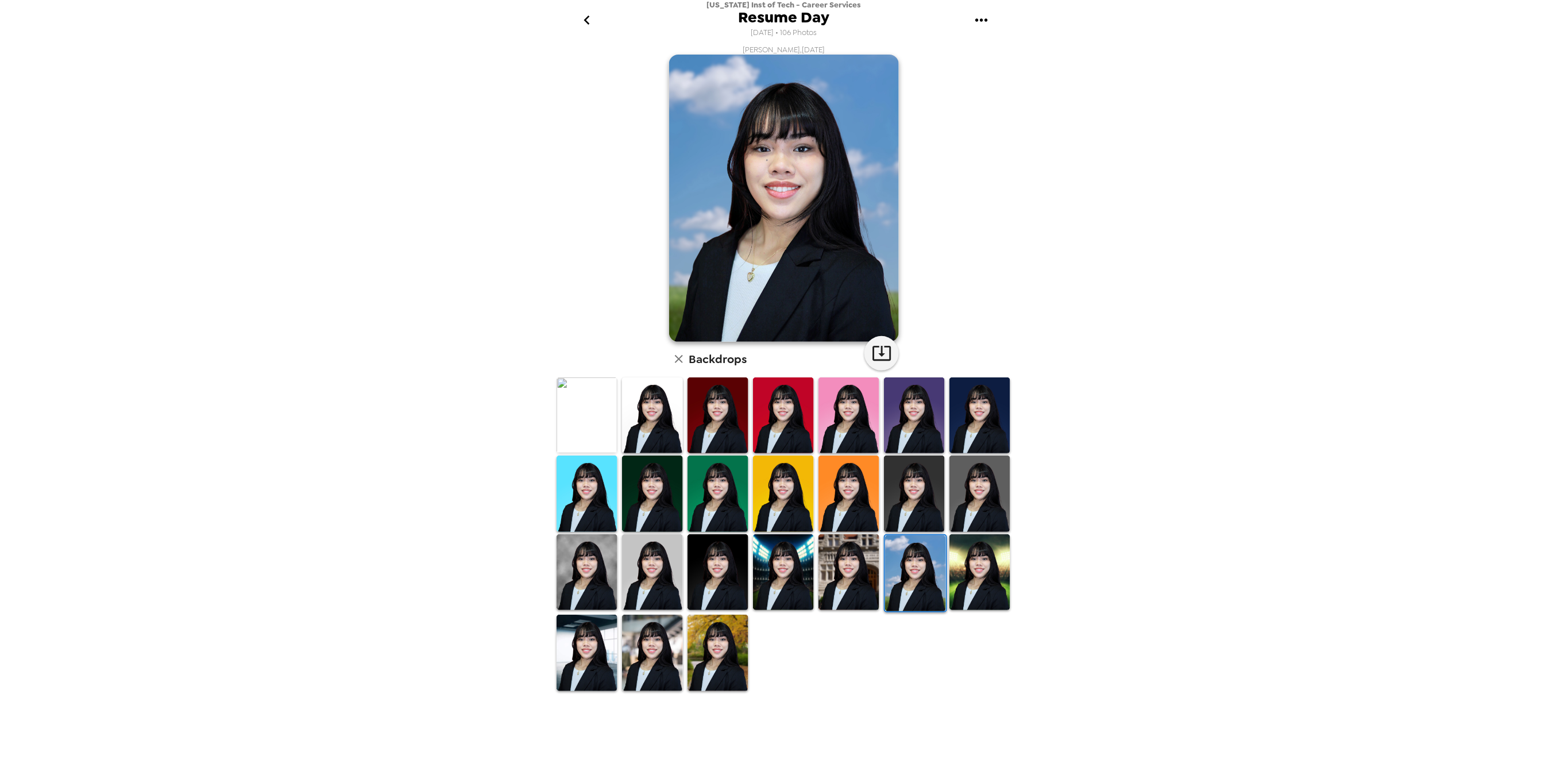
click at [764, 582] on img at bounding box center [783, 572] width 61 height 76
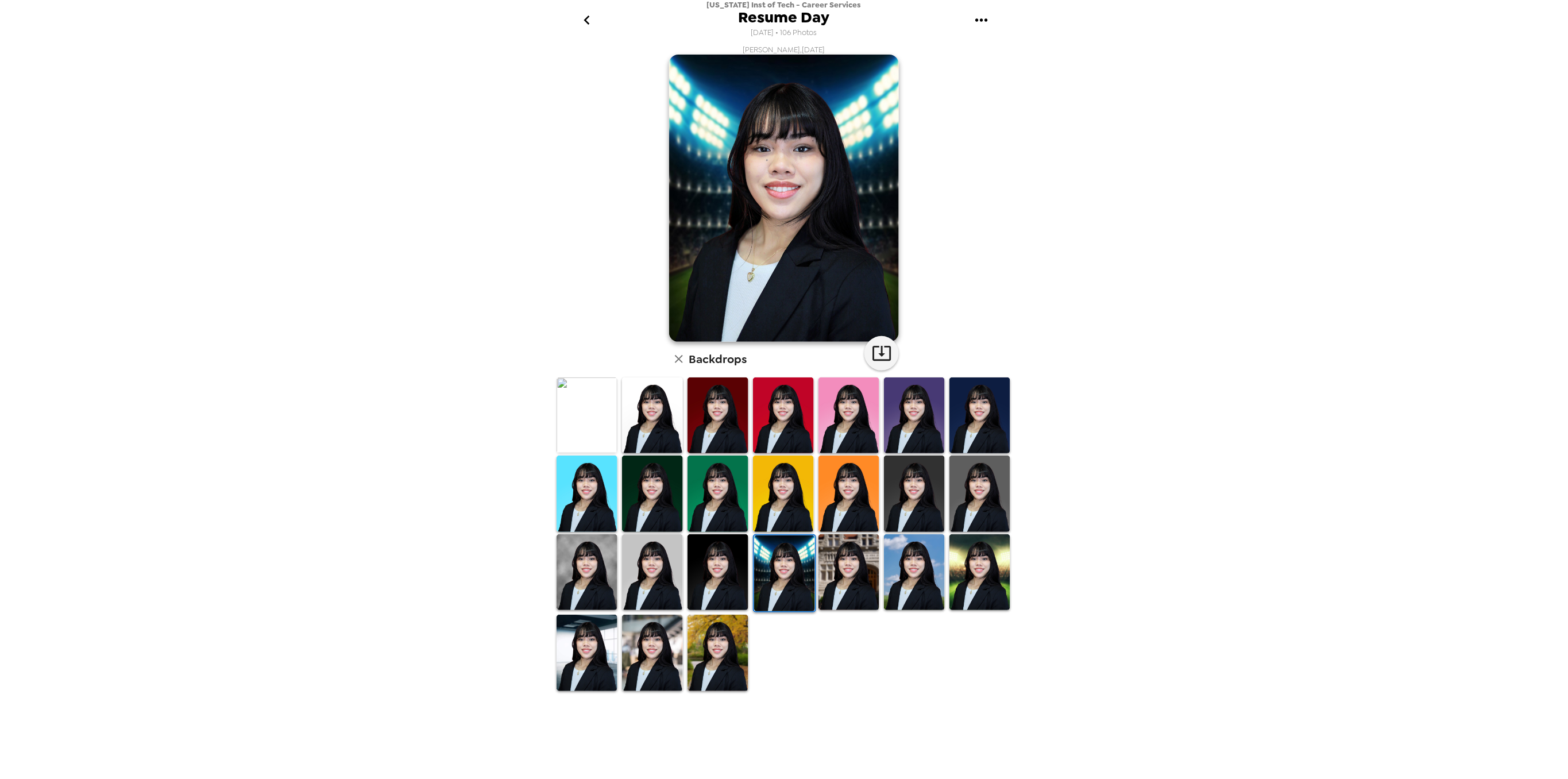
click at [653, 586] on img at bounding box center [652, 572] width 61 height 76
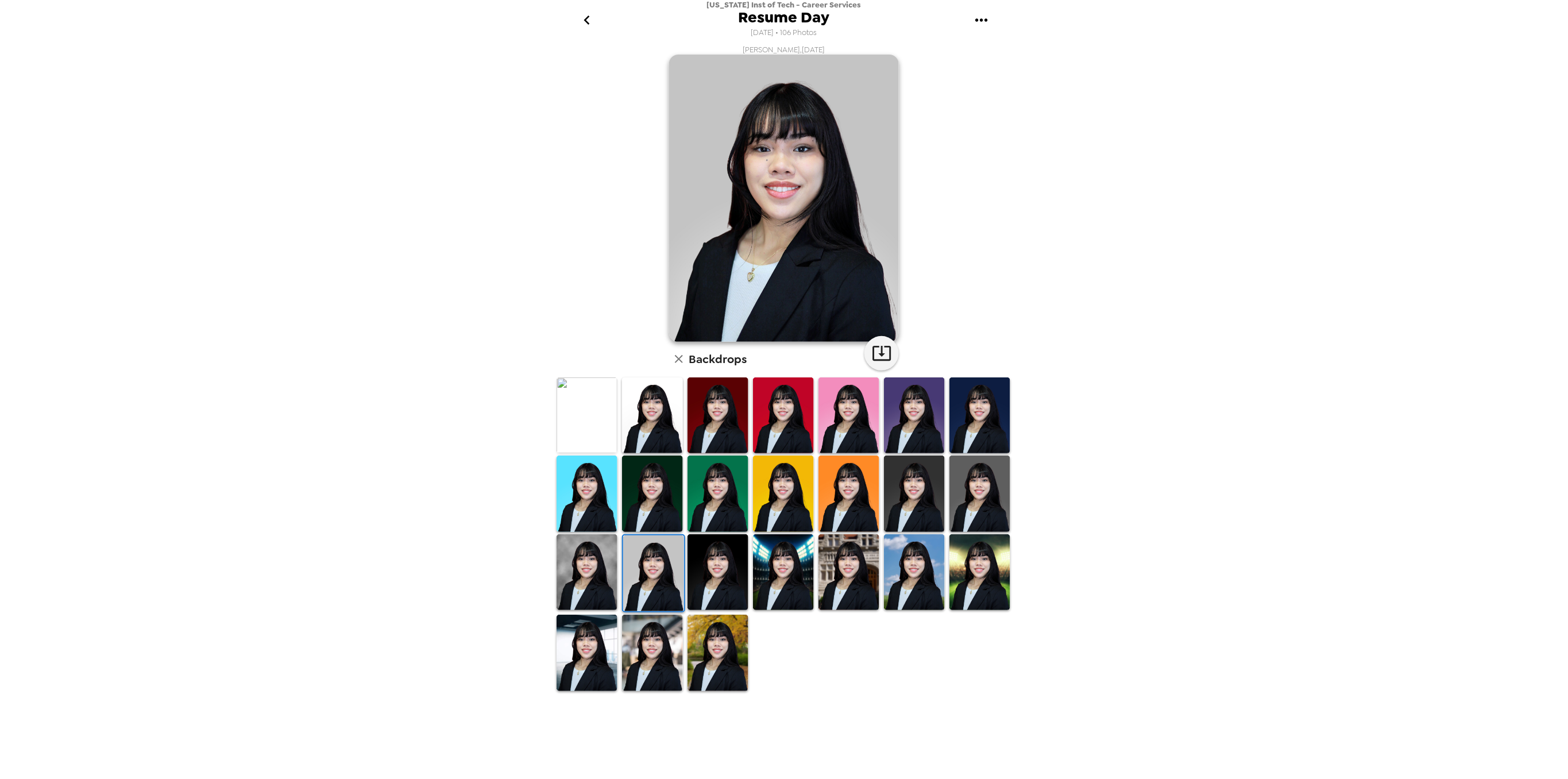
click at [592, 578] on img at bounding box center [587, 572] width 61 height 76
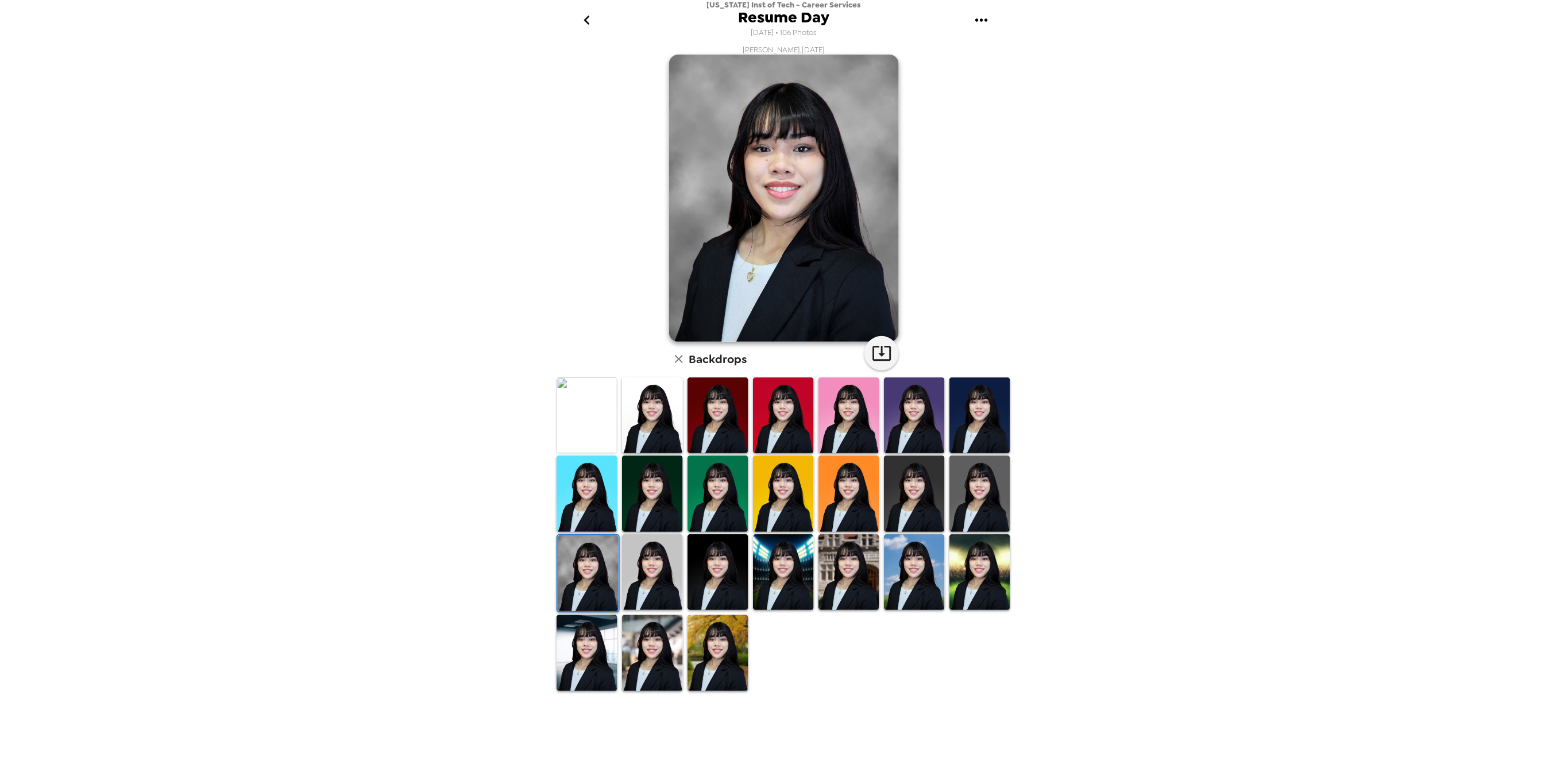
drag, startPoint x: 588, startPoint y: 17, endPoint x: 595, endPoint y: 17, distance: 7.0
click at [588, 17] on icon "go back" at bounding box center [586, 20] width 5 height 9
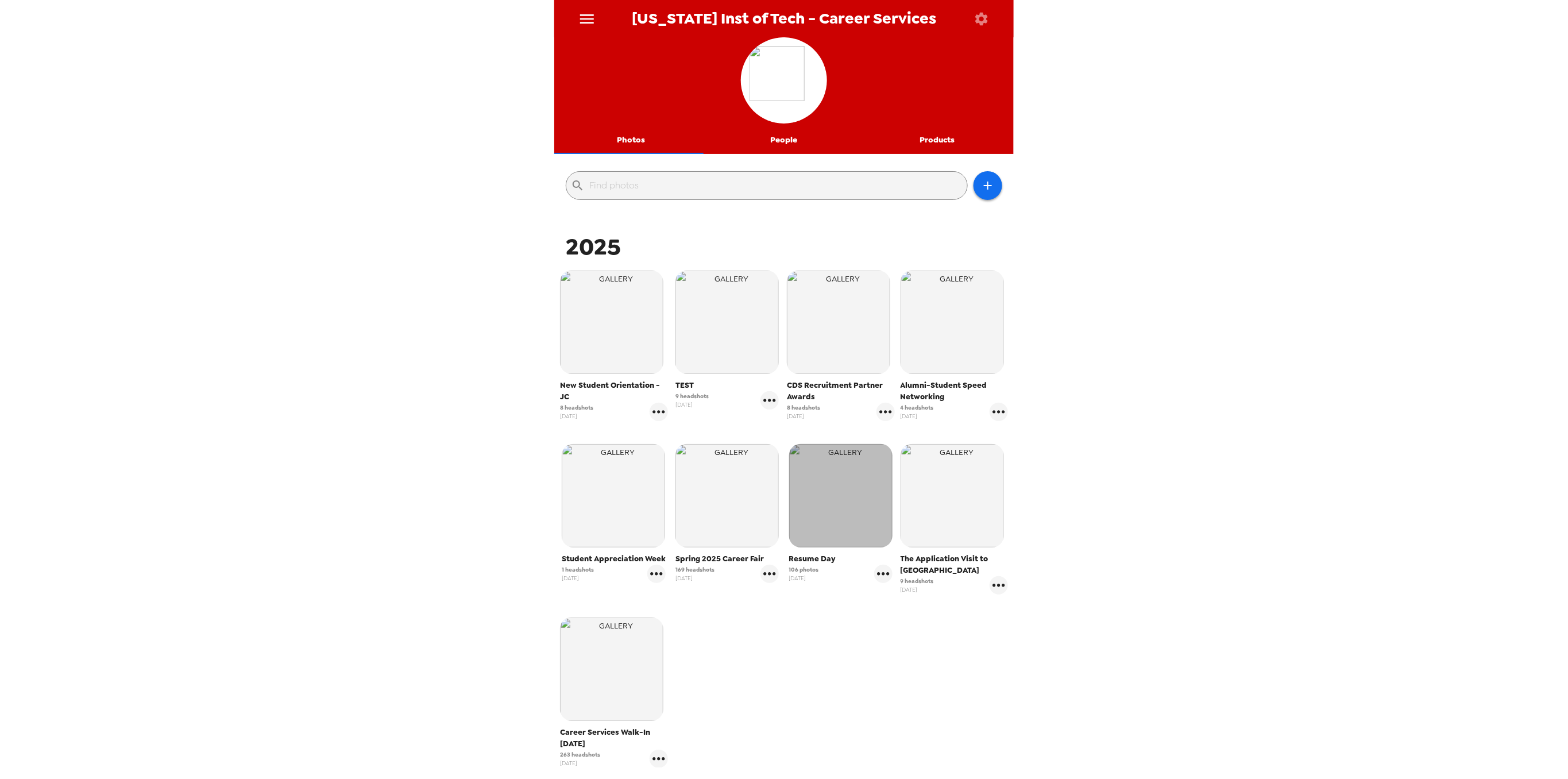
click at [818, 500] on img "button" at bounding box center [841, 496] width 103 height 103
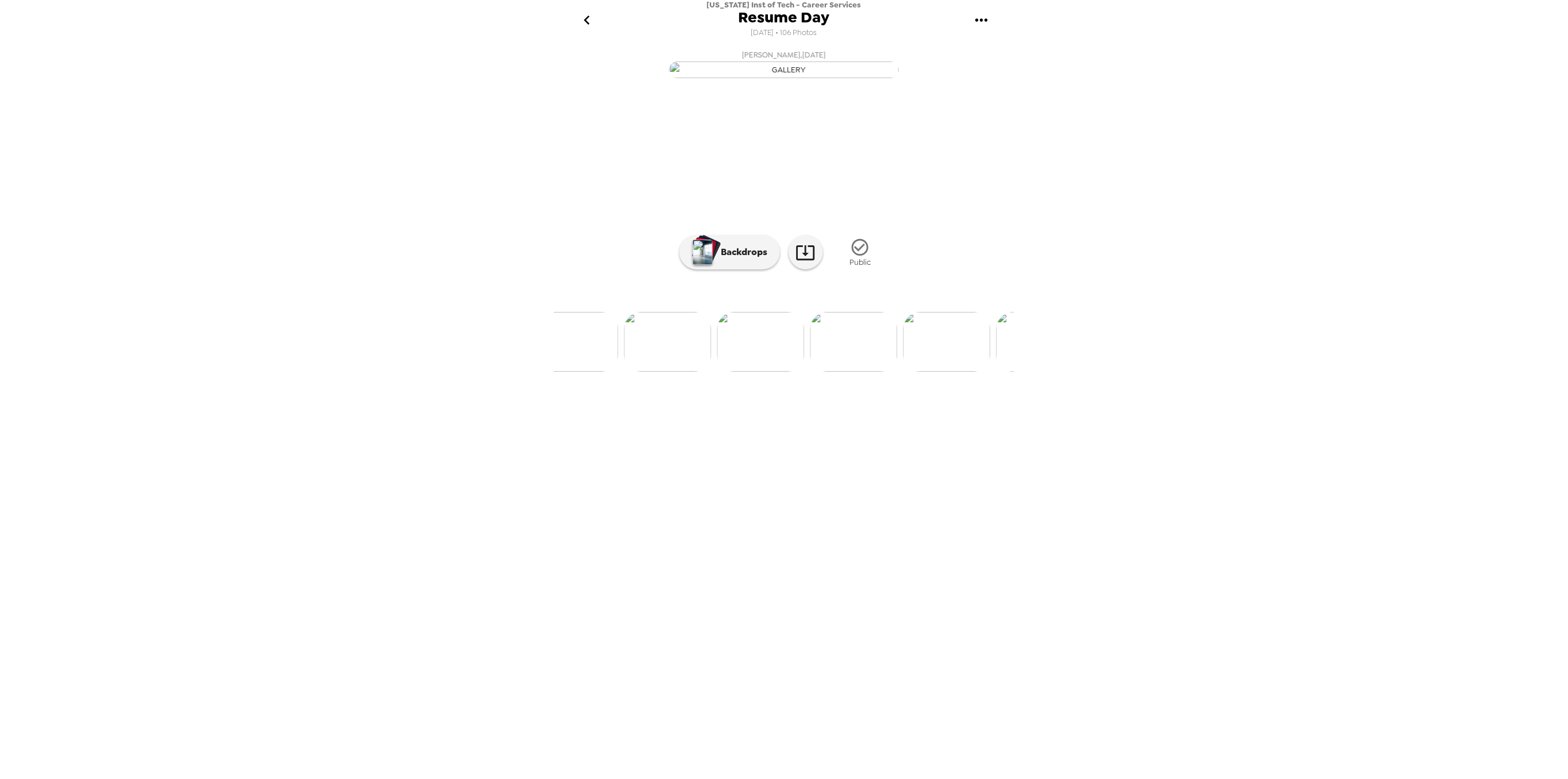
scroll to position [0, 8521]
click at [917, 372] on img at bounding box center [918, 341] width 87 height 59
click at [759, 269] on button "Backdrops" at bounding box center [730, 252] width 100 height 35
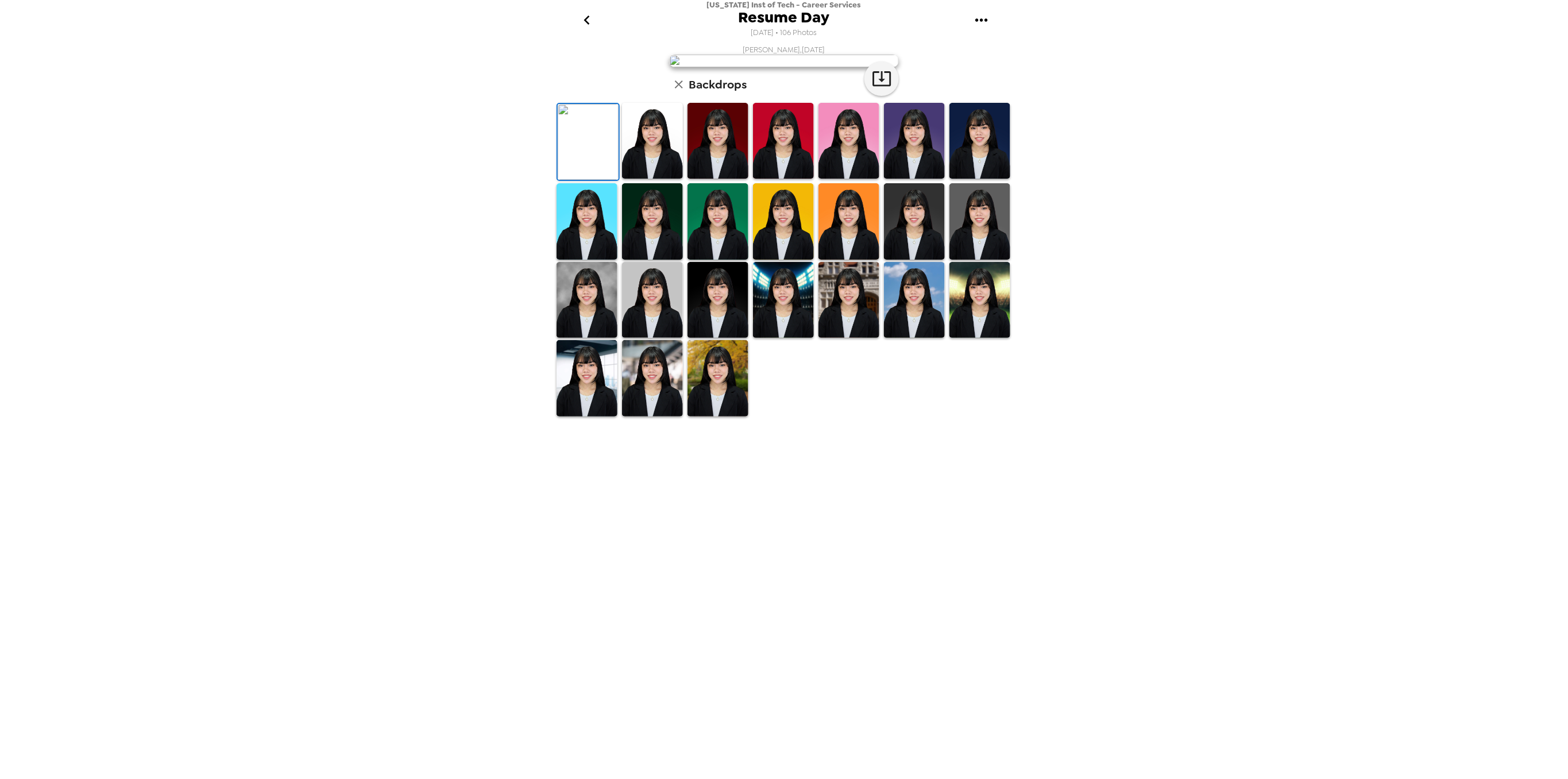
click at [777, 179] on img at bounding box center [783, 140] width 61 height 76
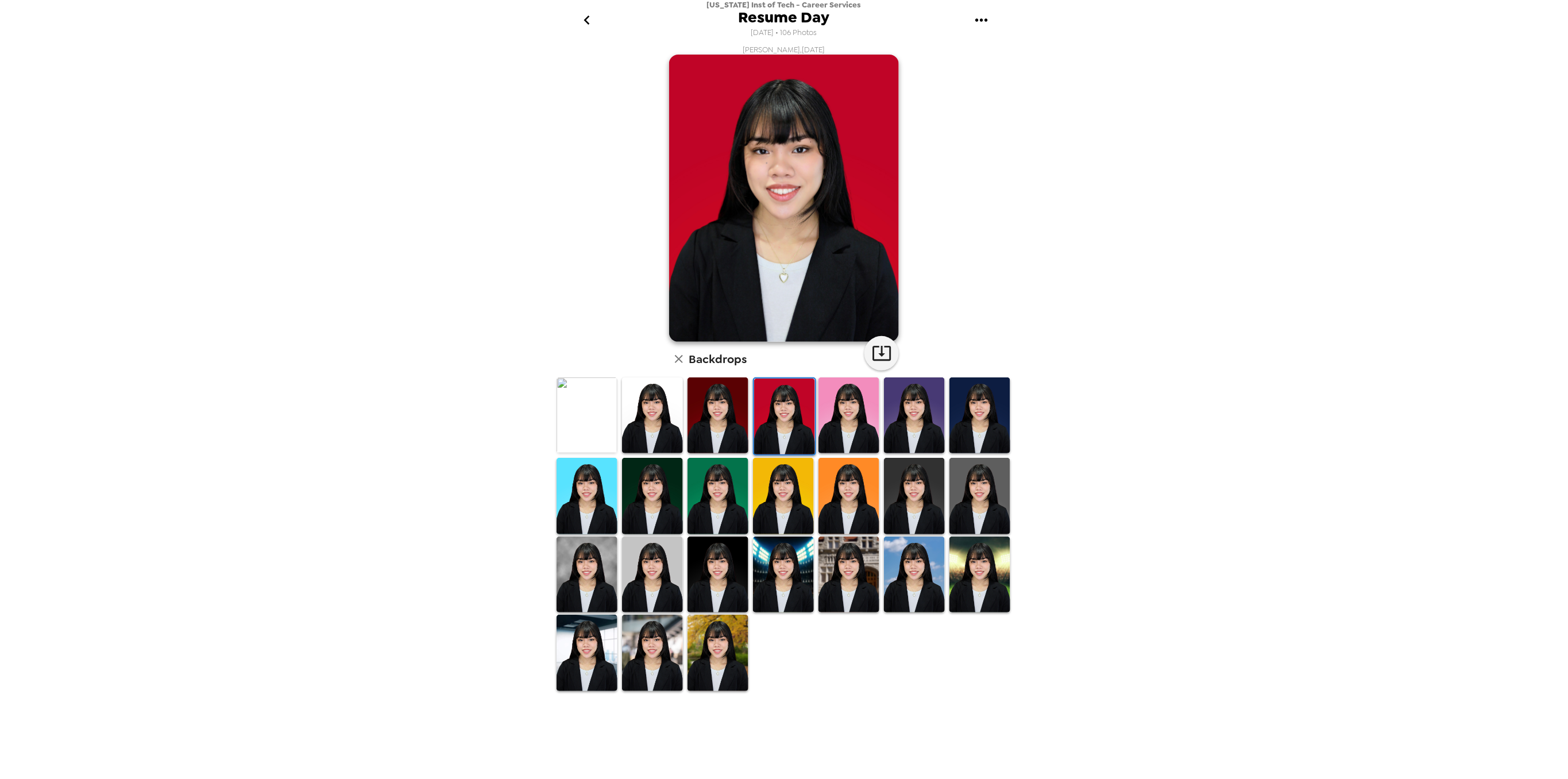
click at [591, 579] on img at bounding box center [587, 575] width 61 height 76
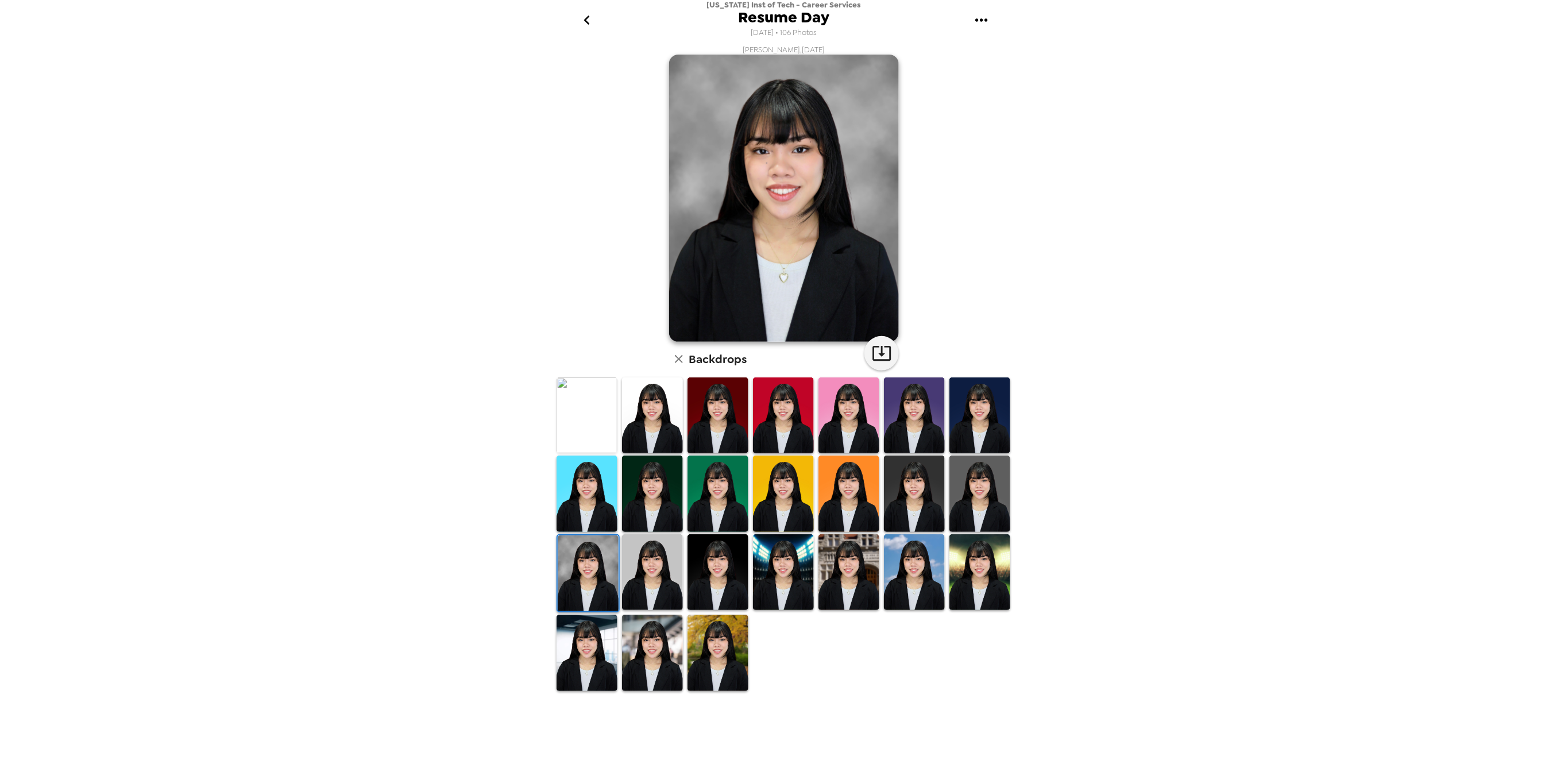
click at [857, 578] on img at bounding box center [848, 572] width 61 height 76
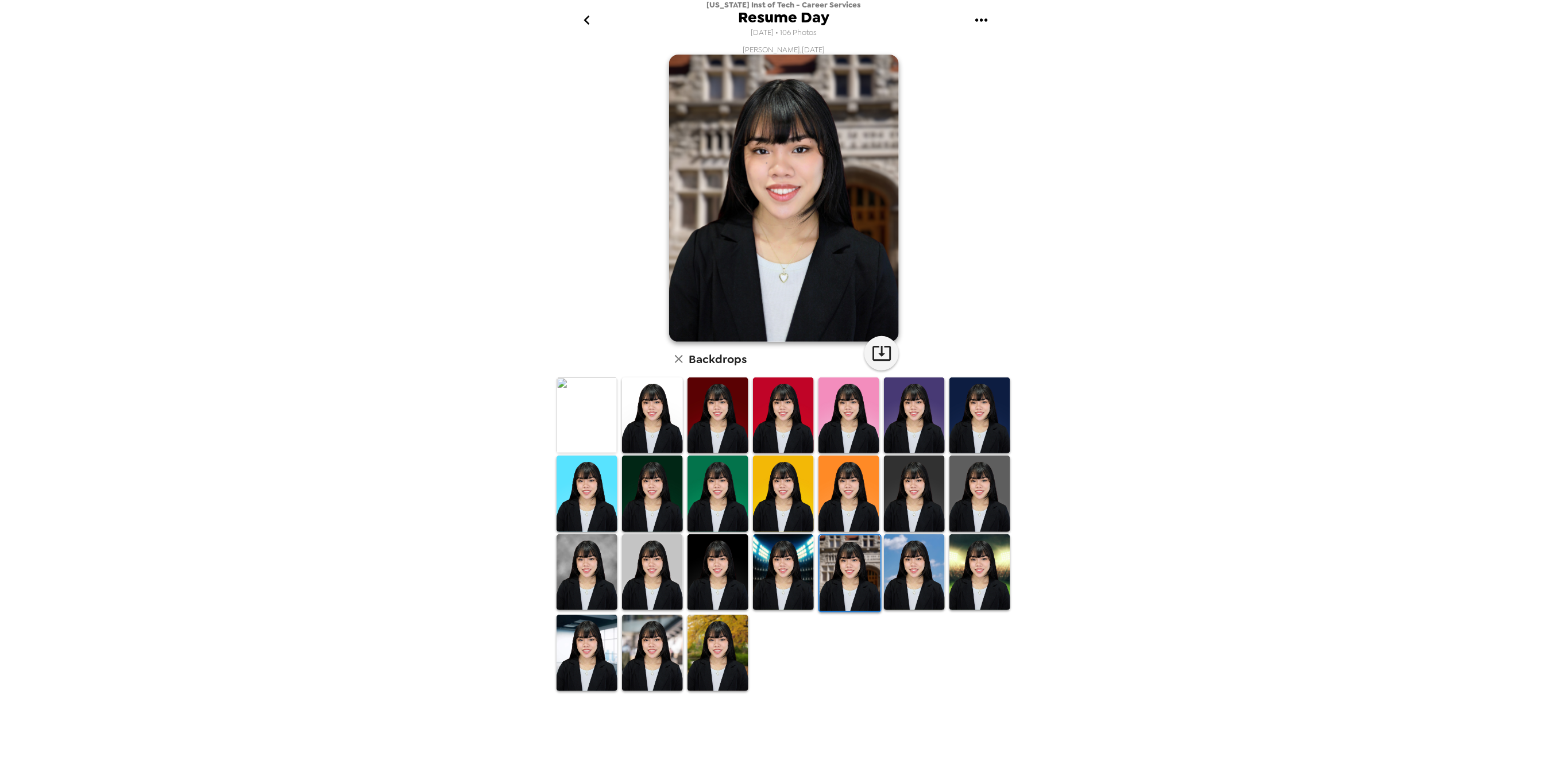
click at [986, 580] on img at bounding box center [980, 572] width 61 height 76
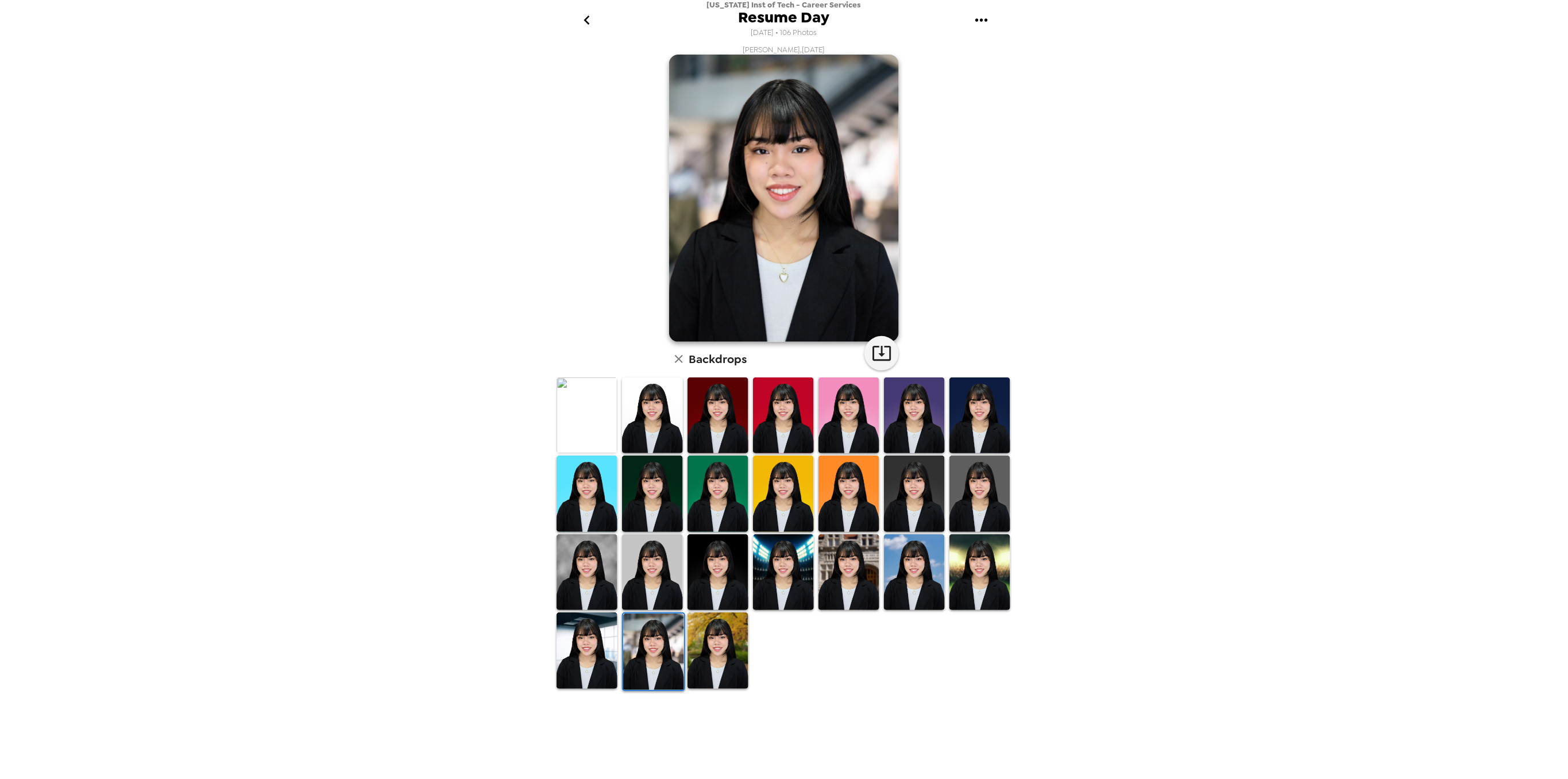
click at [591, 24] on icon "go back" at bounding box center [587, 20] width 19 height 19
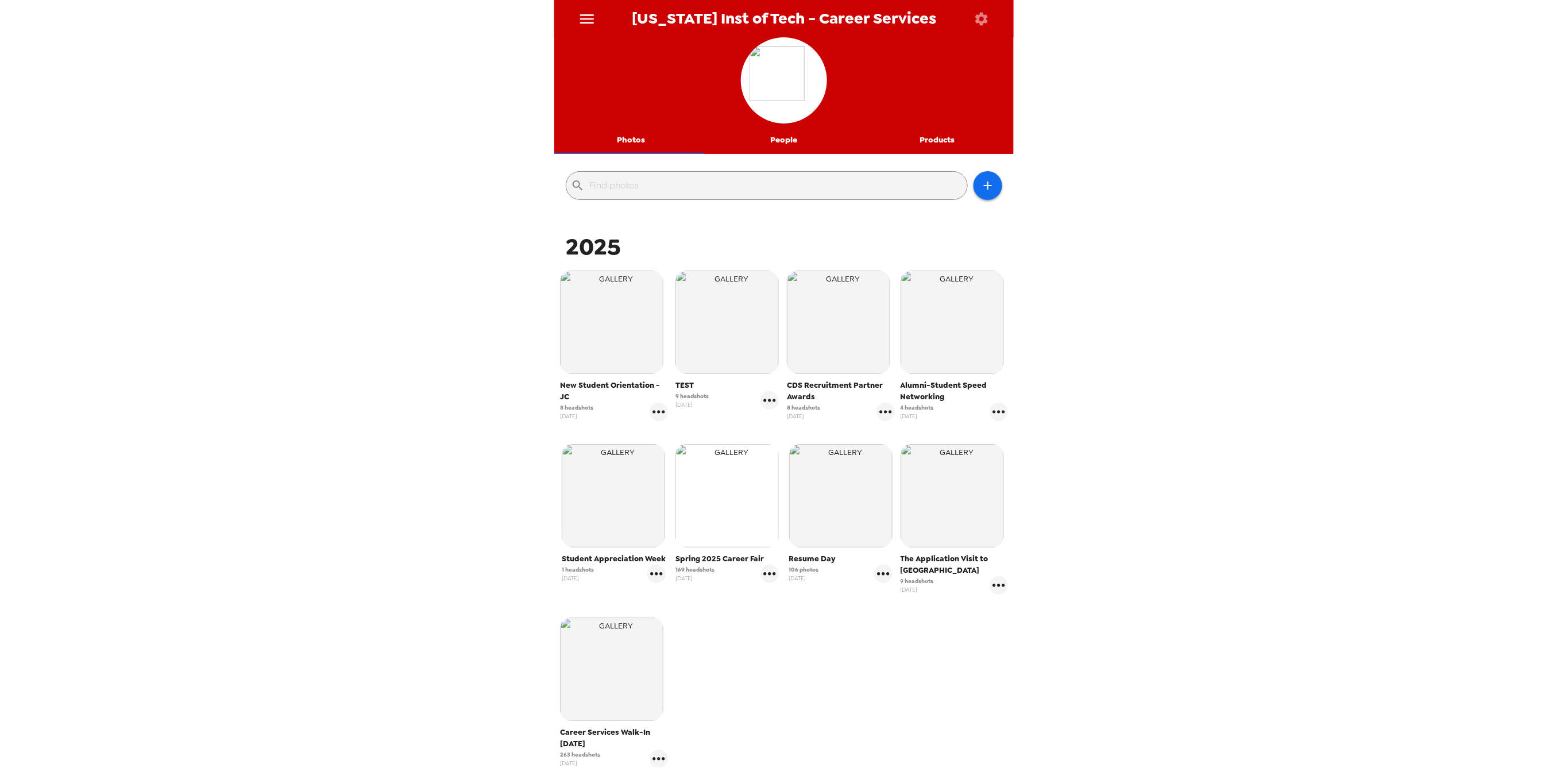
click at [710, 509] on img "button" at bounding box center [727, 496] width 103 height 103
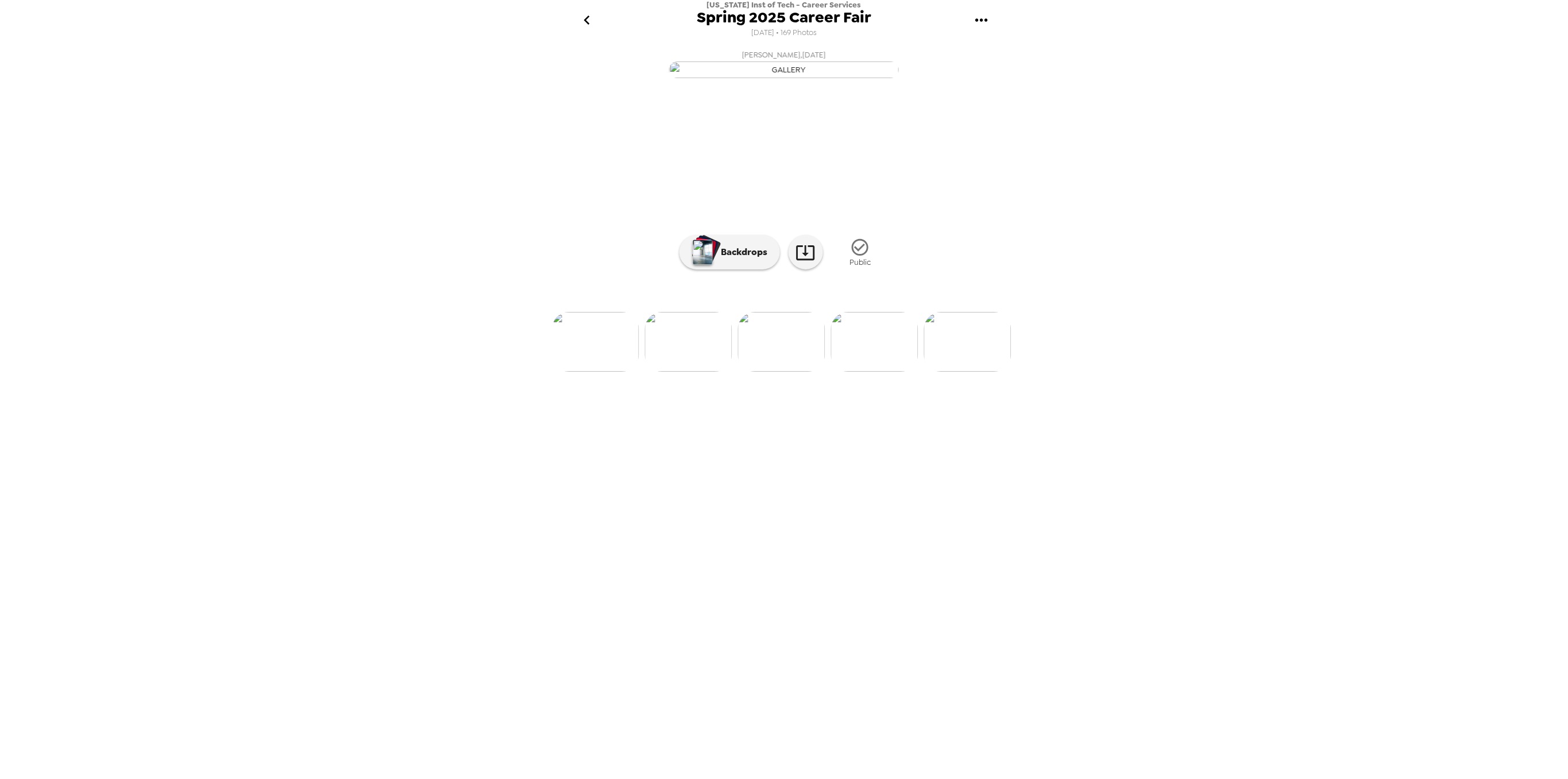
scroll to position [0, 8698]
click at [590, 20] on icon "go back" at bounding box center [587, 20] width 19 height 19
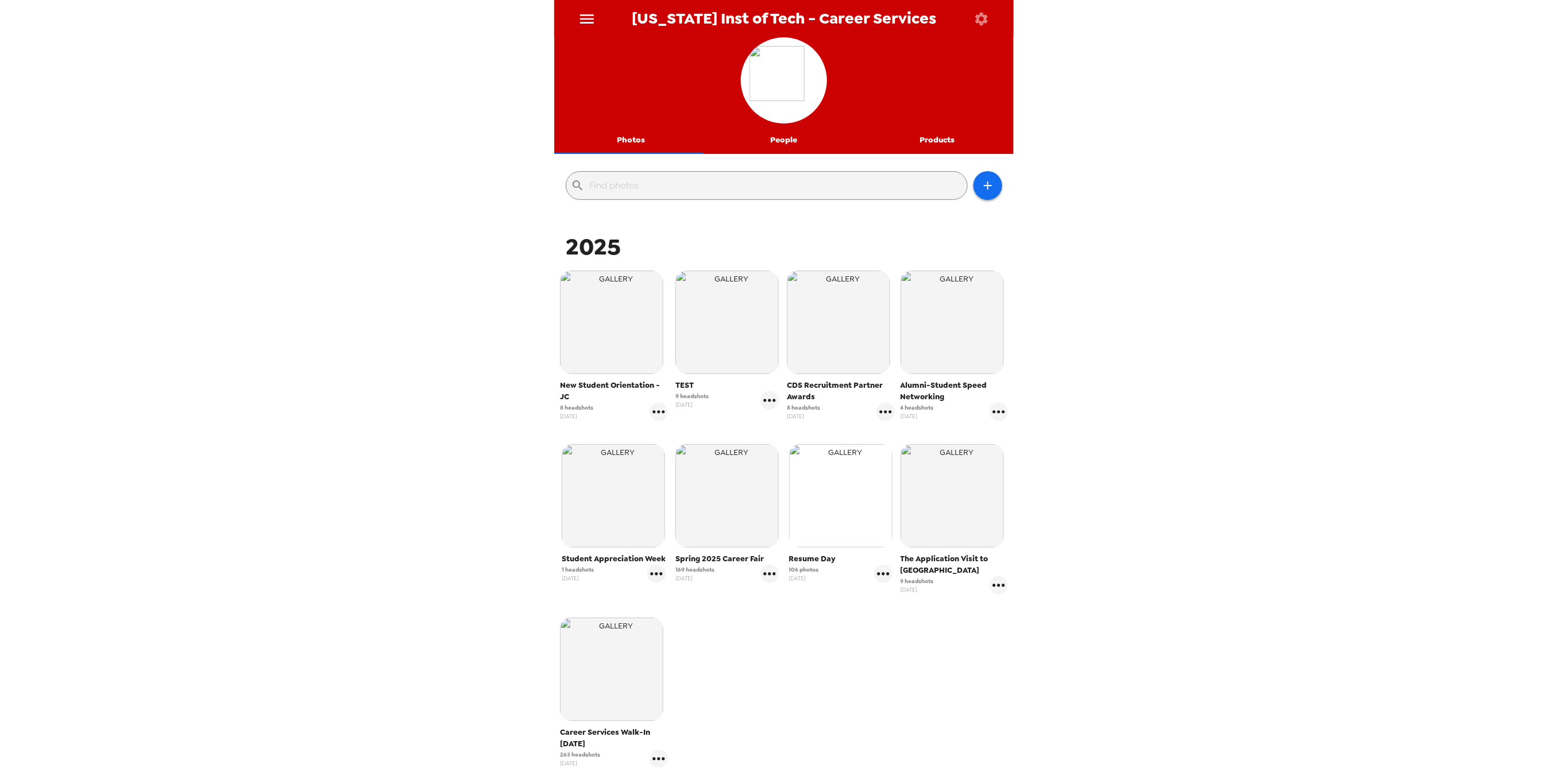
click at [828, 492] on img "button" at bounding box center [841, 496] width 103 height 103
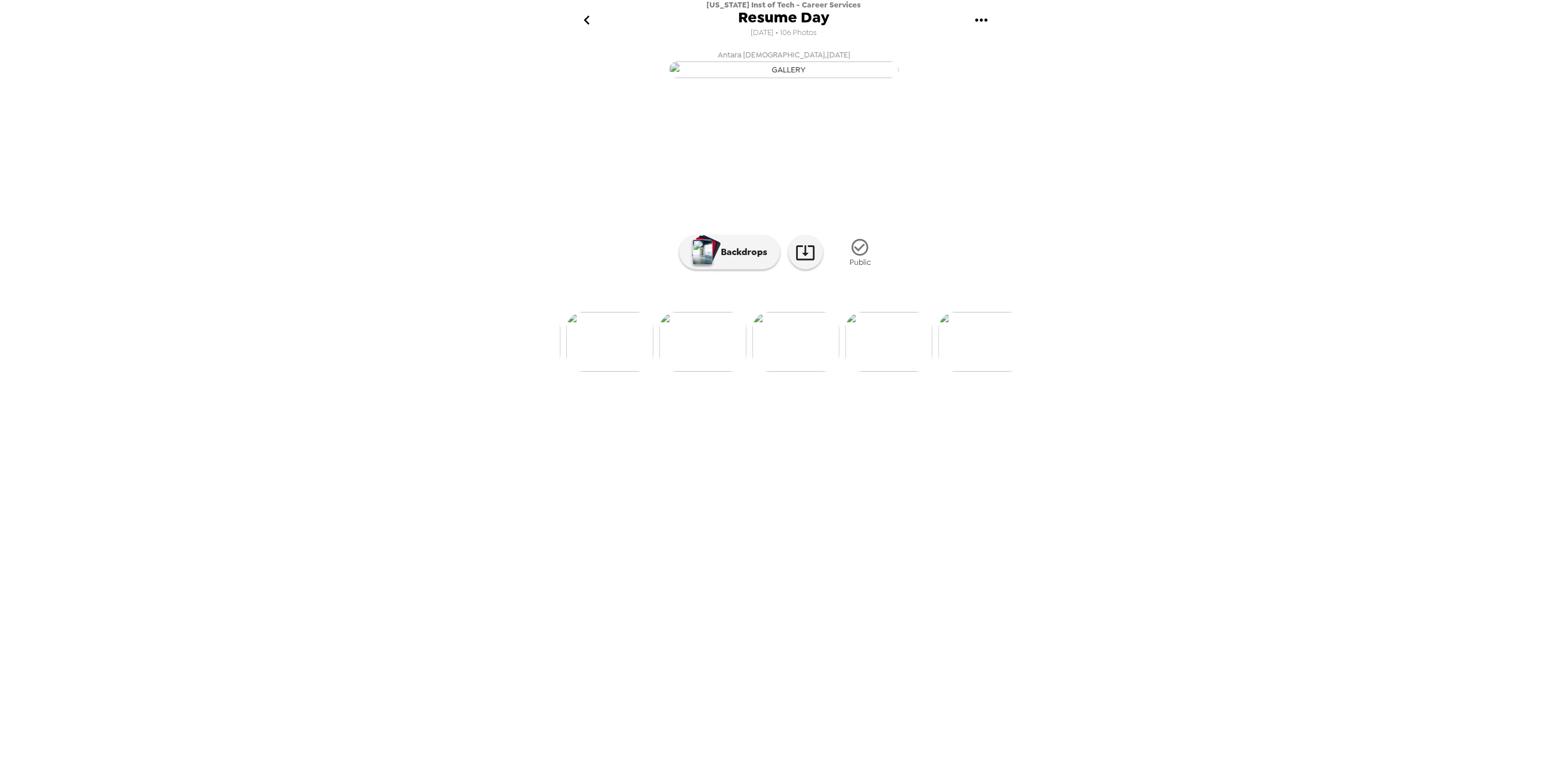
scroll to position [0, 5263]
click at [640, 372] on img at bounding box center [639, 341] width 87 height 59
click at [742, 259] on p "Backdrops" at bounding box center [742, 252] width 52 height 14
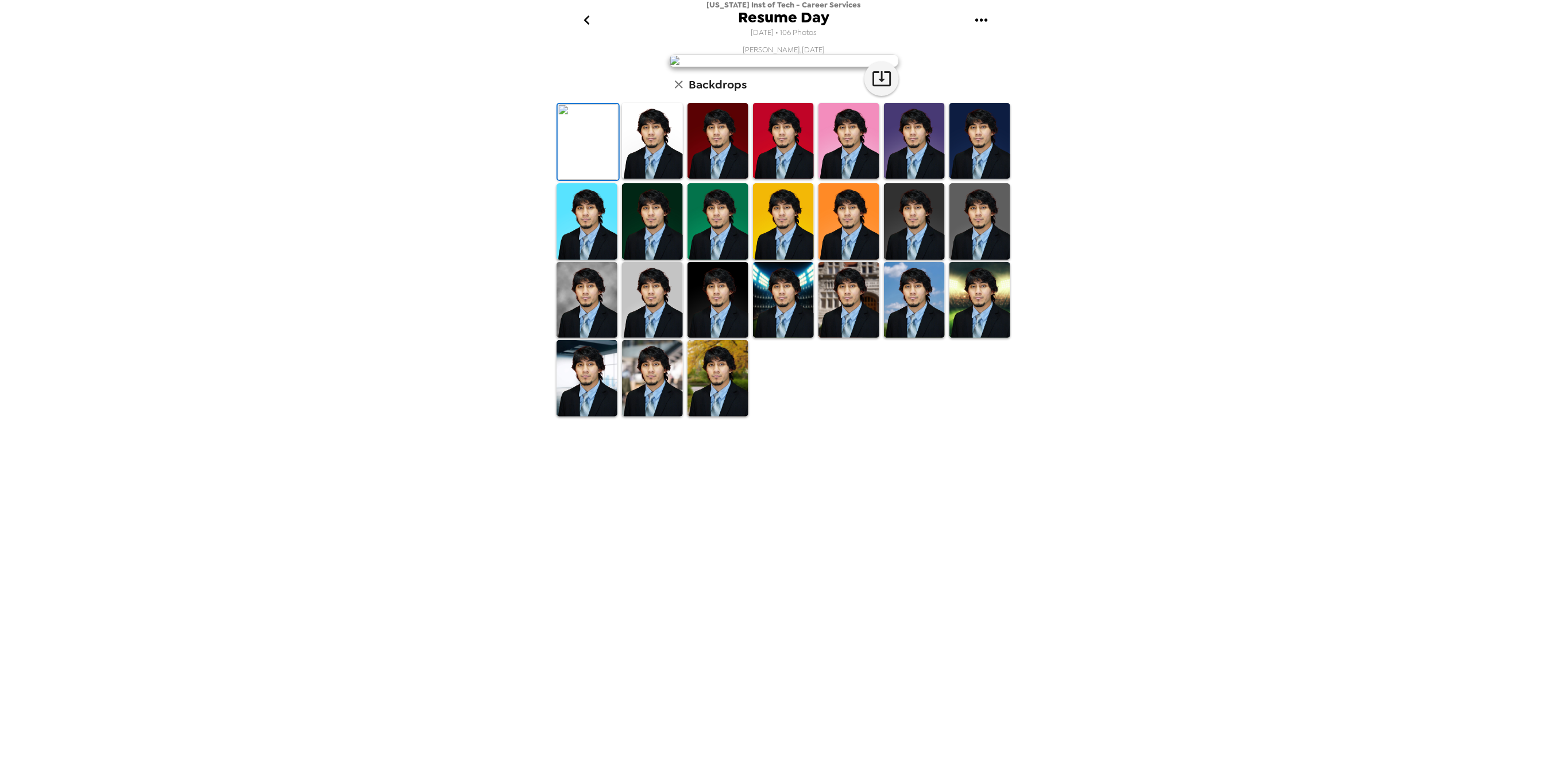
click at [610, 338] on img at bounding box center [587, 300] width 61 height 76
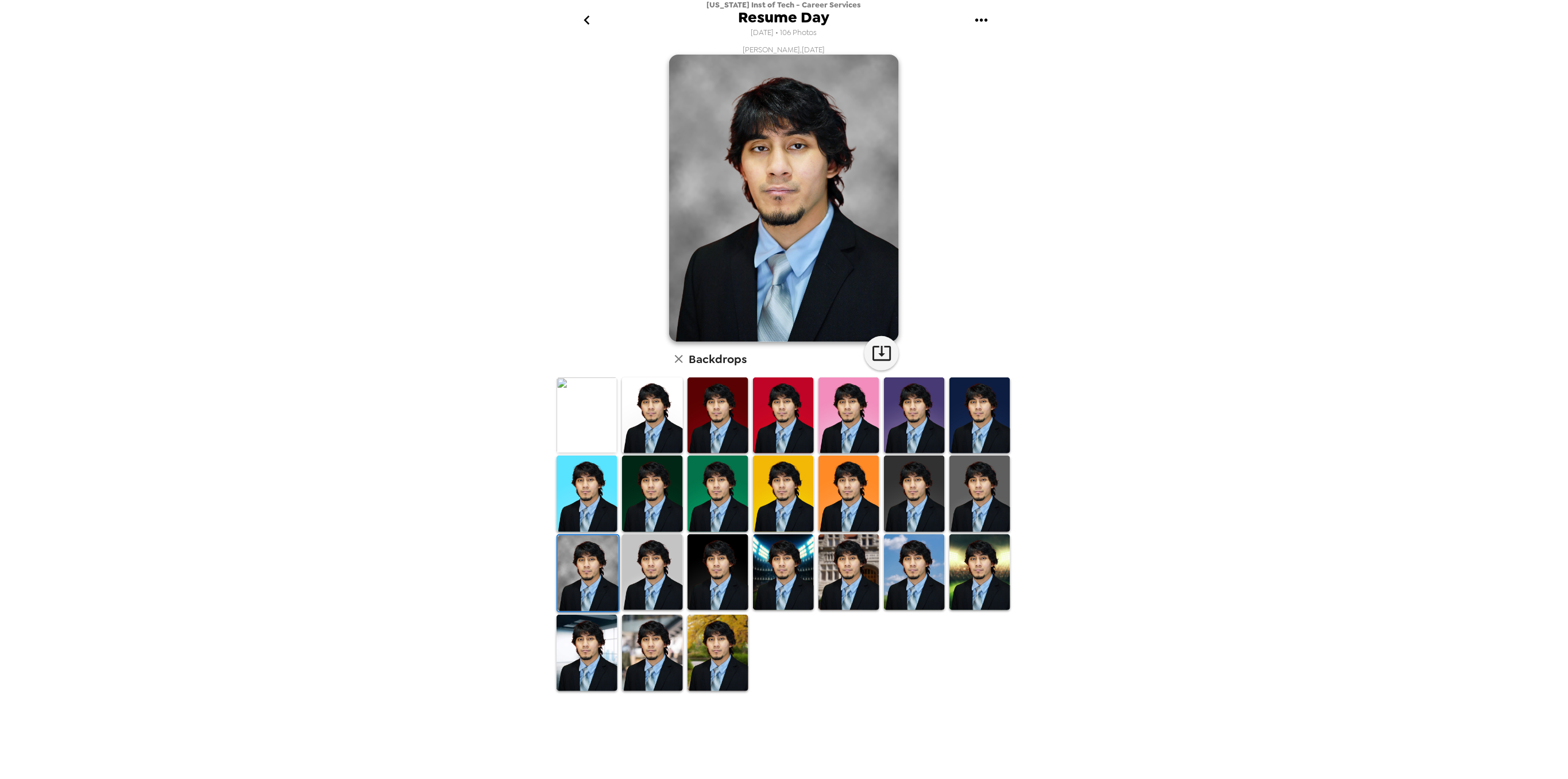
click at [589, 657] on img at bounding box center [587, 653] width 61 height 76
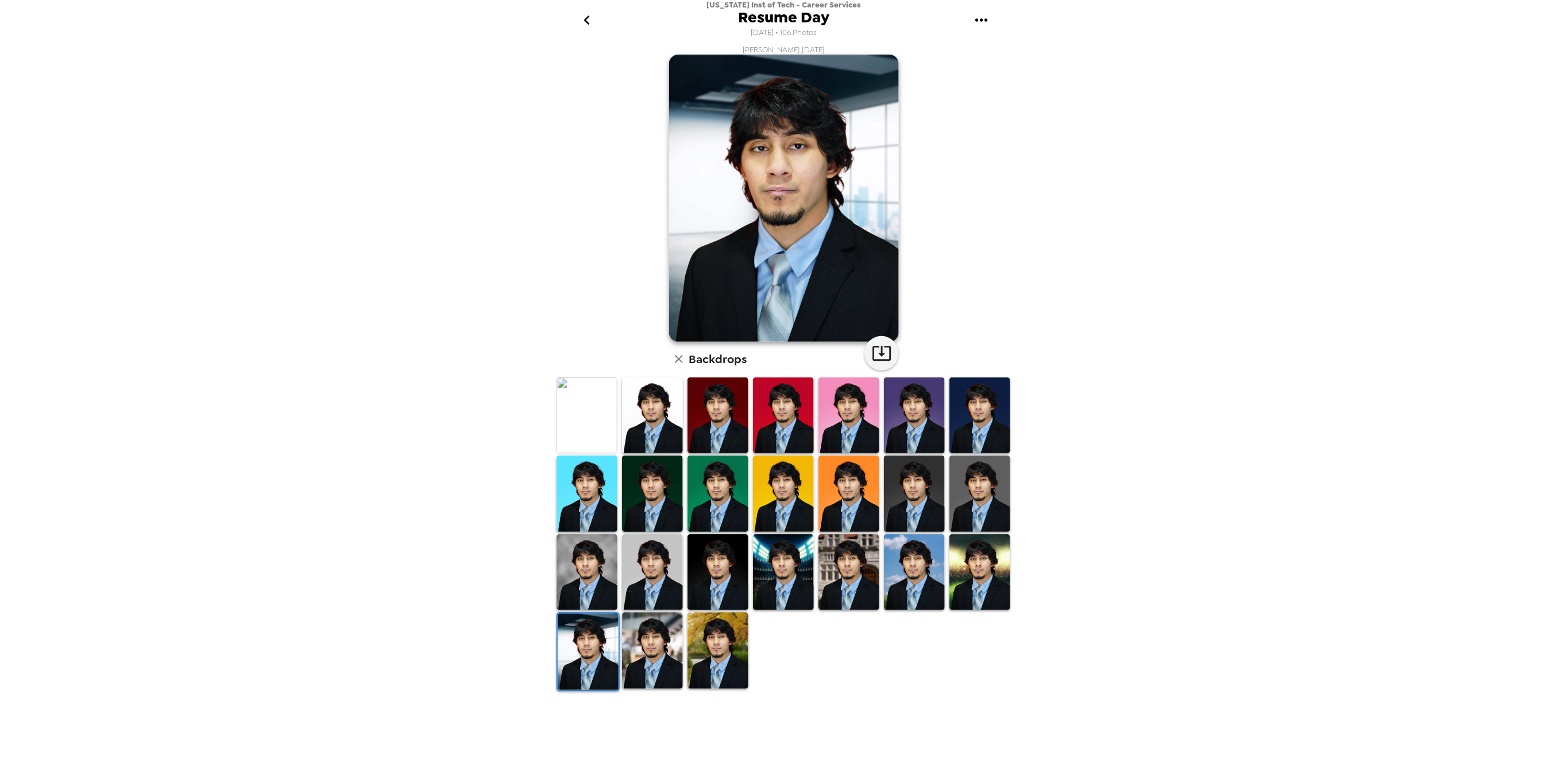
click at [653, 663] on img at bounding box center [652, 650] width 61 height 76
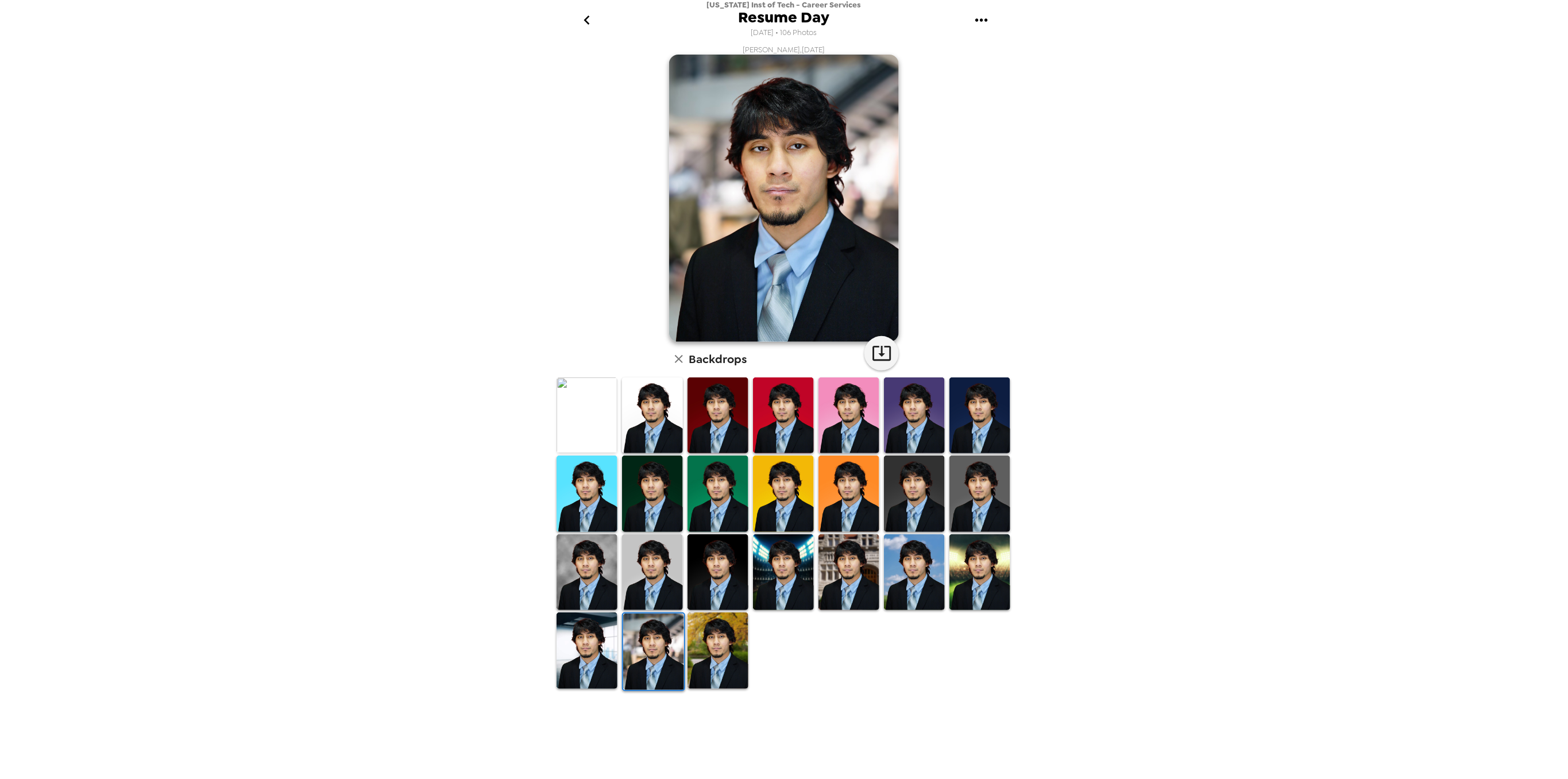
click at [976, 577] on img at bounding box center [980, 572] width 61 height 76
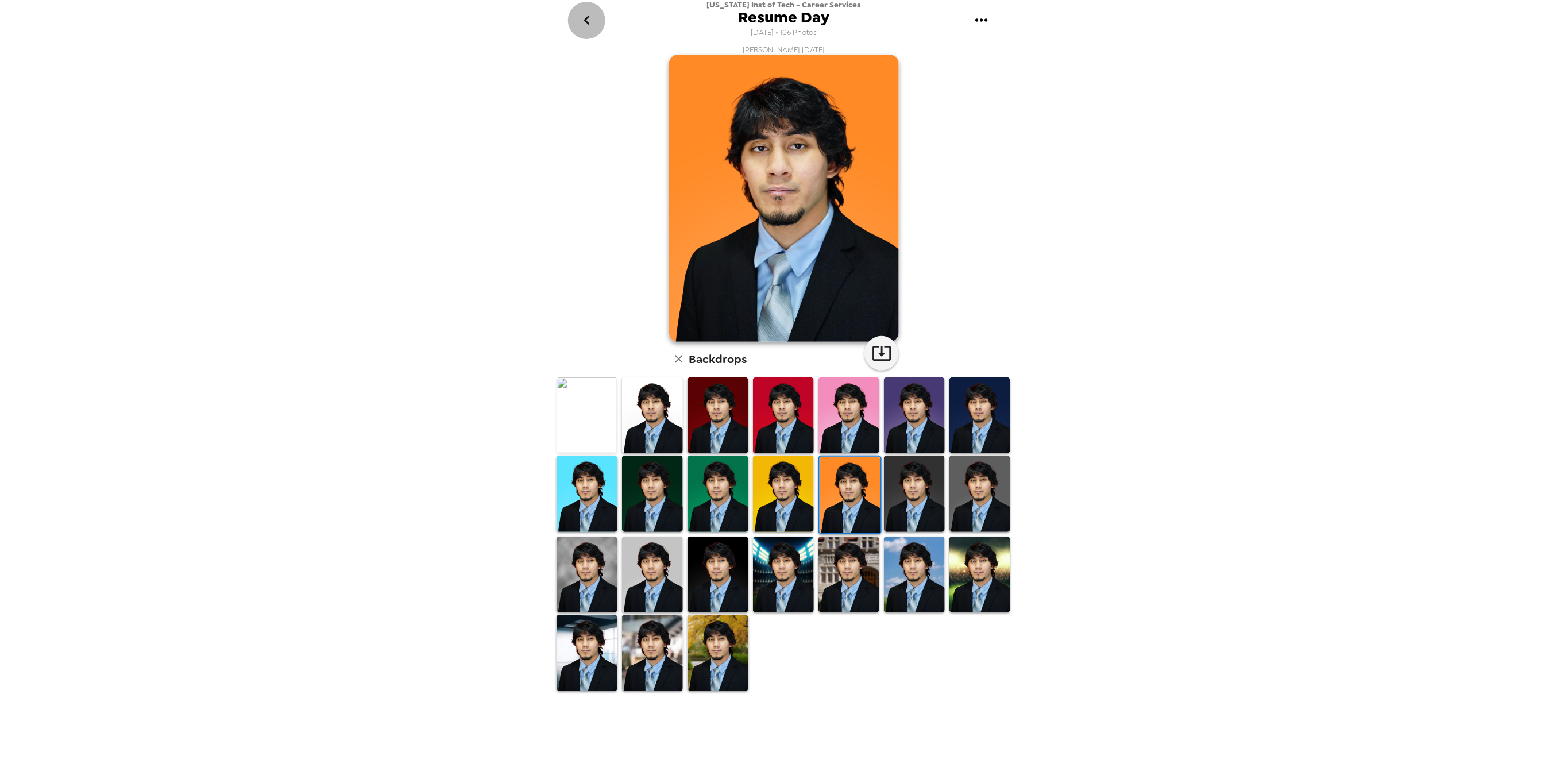
click at [592, 19] on icon "go back" at bounding box center [587, 20] width 19 height 19
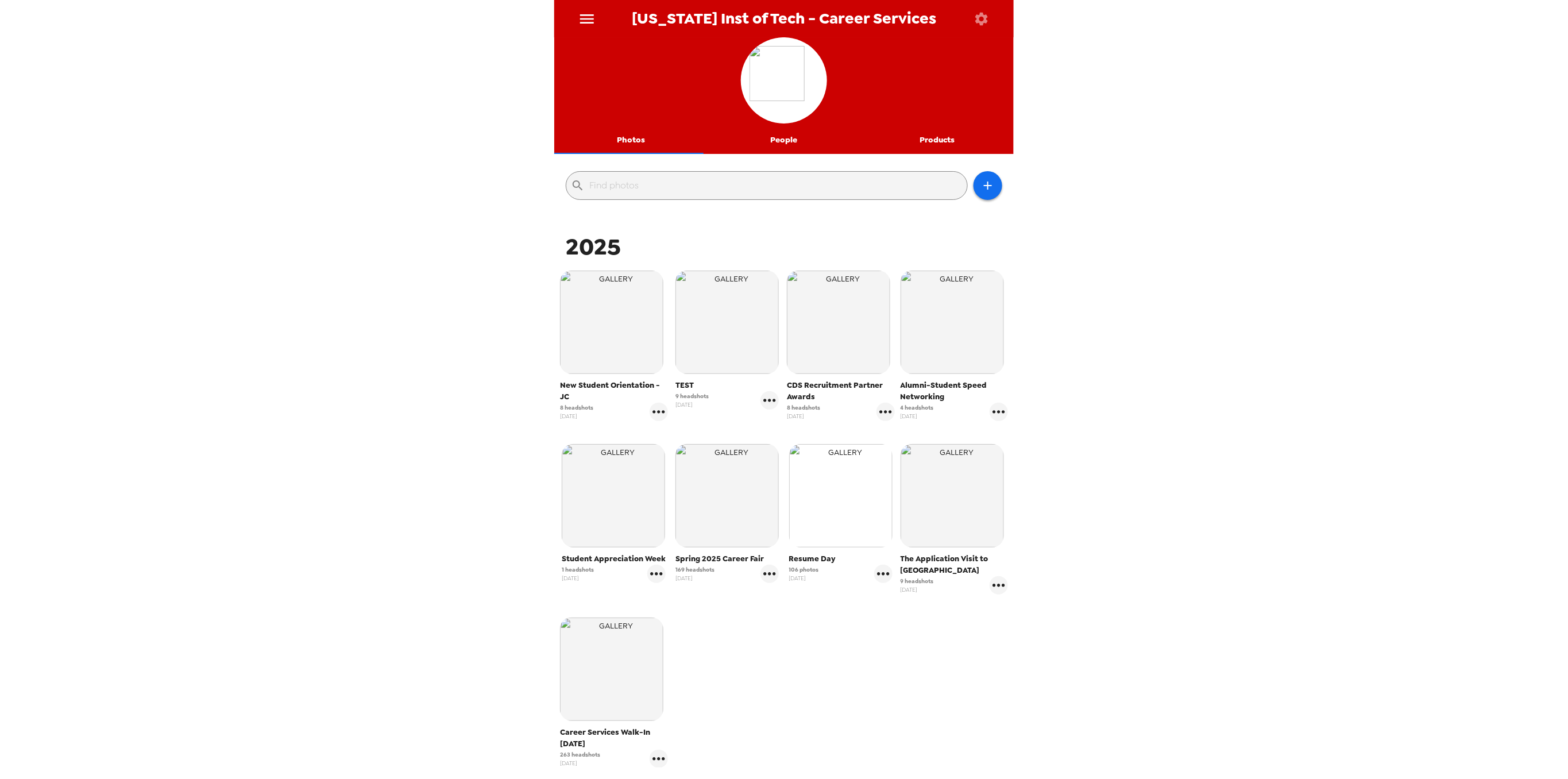
click at [828, 508] on img "button" at bounding box center [841, 496] width 103 height 103
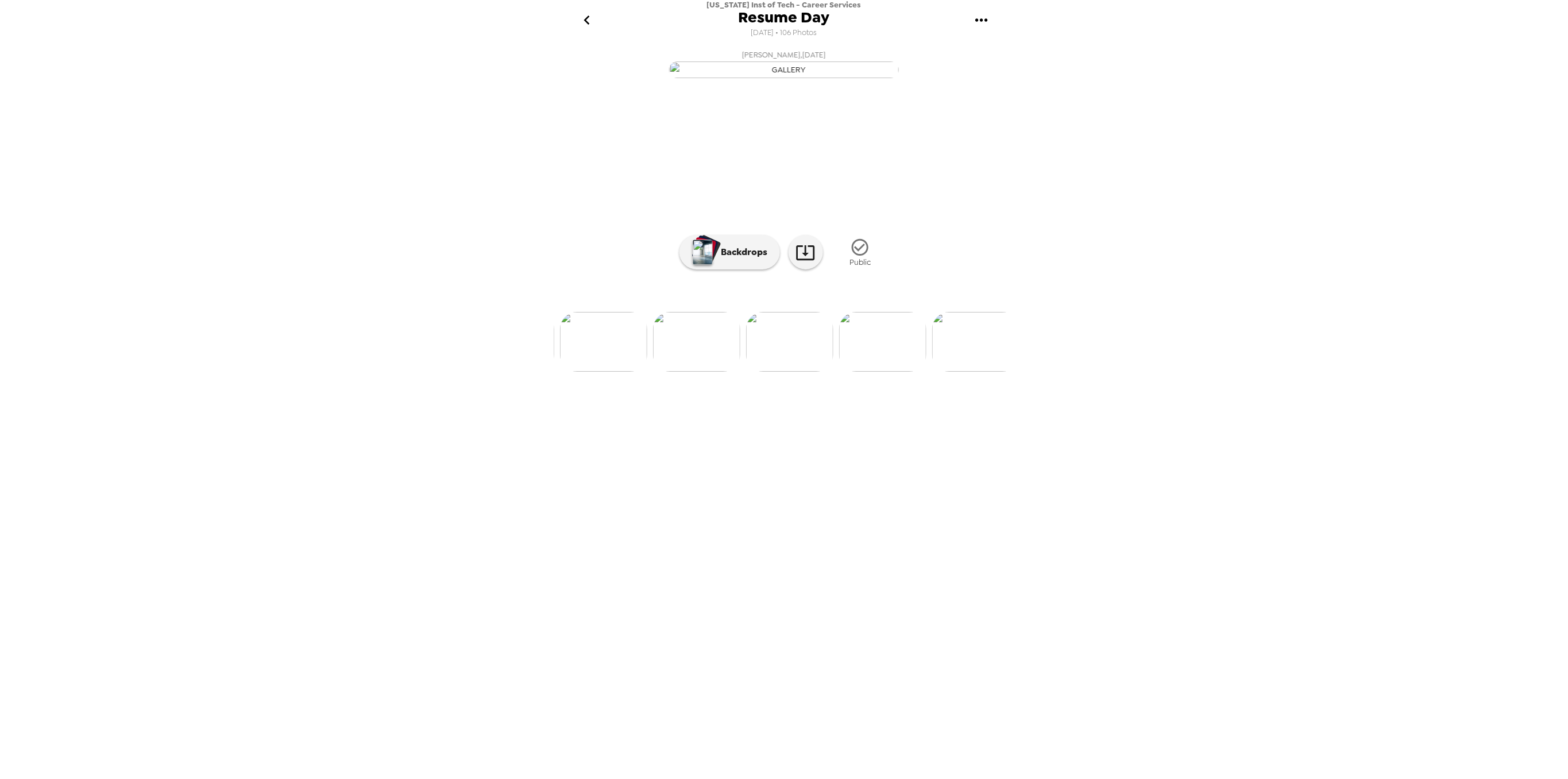
scroll to position [0, 4493]
click at [832, 372] on img at bounding box center [851, 341] width 87 height 59
click at [696, 372] on img at bounding box center [693, 341] width 87 height 59
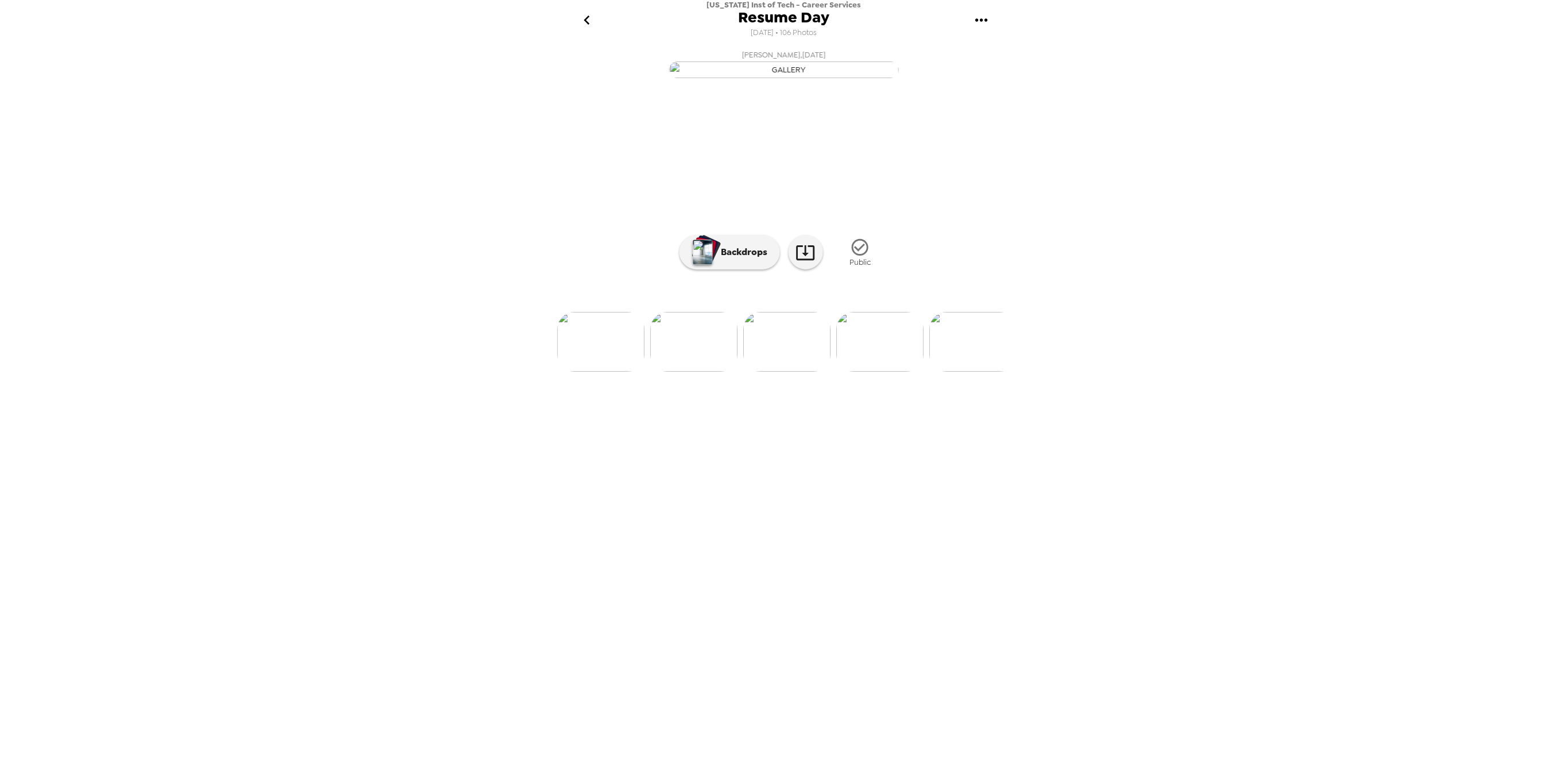
click at [694, 372] on img at bounding box center [693, 341] width 87 height 59
